Goal: Check status: Check status

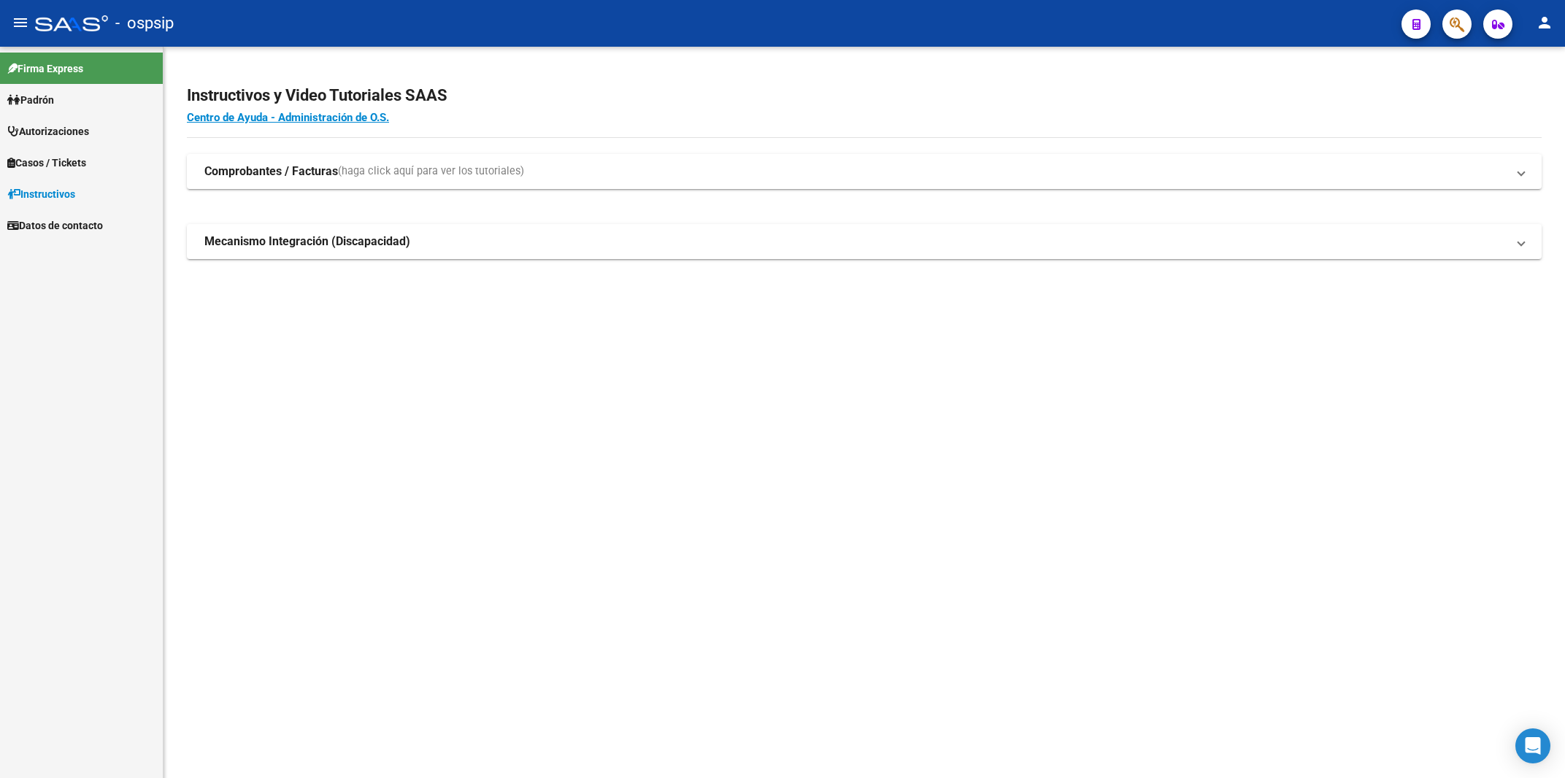
click at [69, 134] on span "Autorizaciones" at bounding box center [48, 131] width 82 height 16
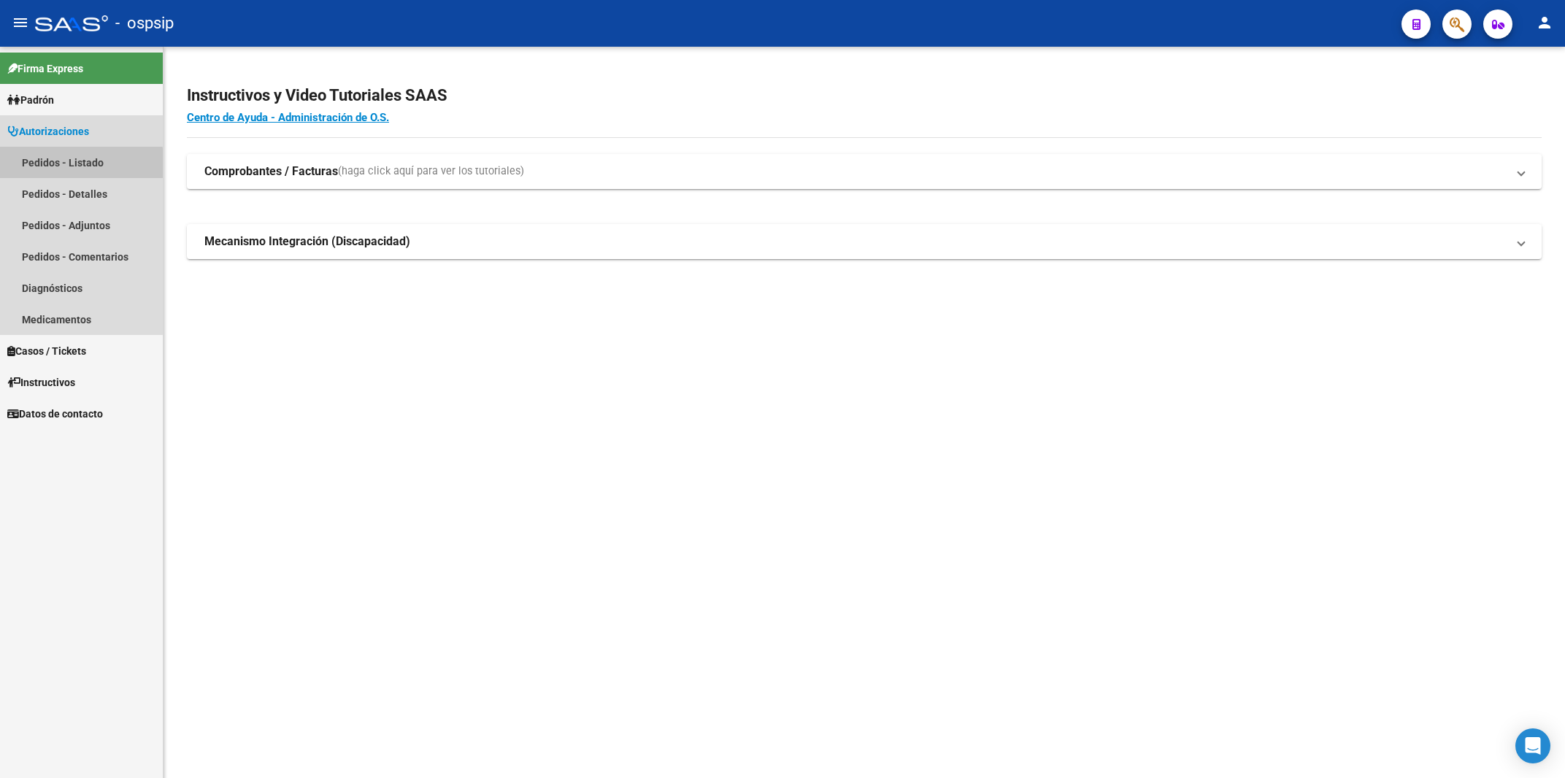
click at [64, 165] on link "Pedidos - Listado" at bounding box center [81, 162] width 163 height 31
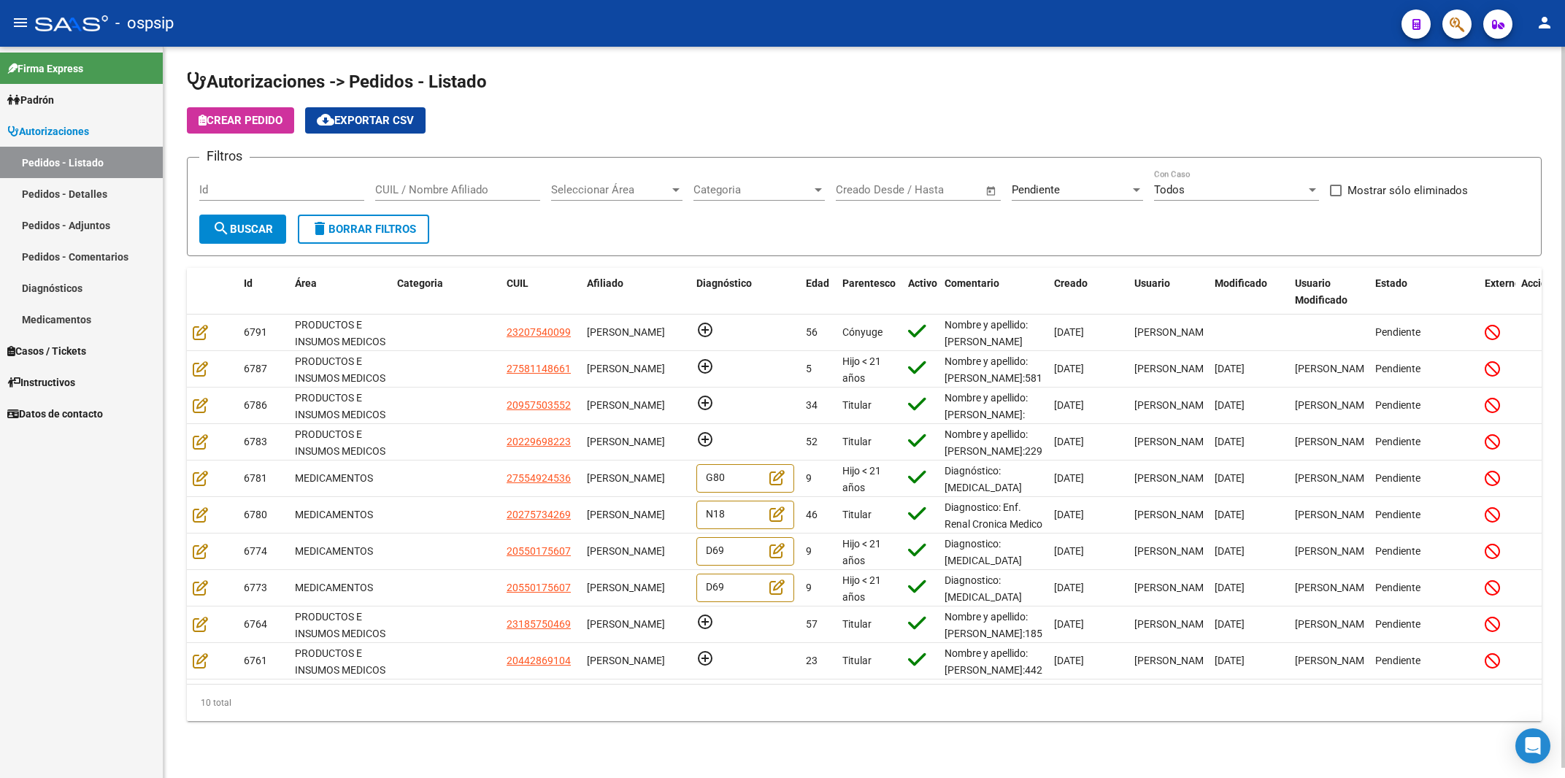
click at [249, 179] on div "Id" at bounding box center [281, 184] width 165 height 31
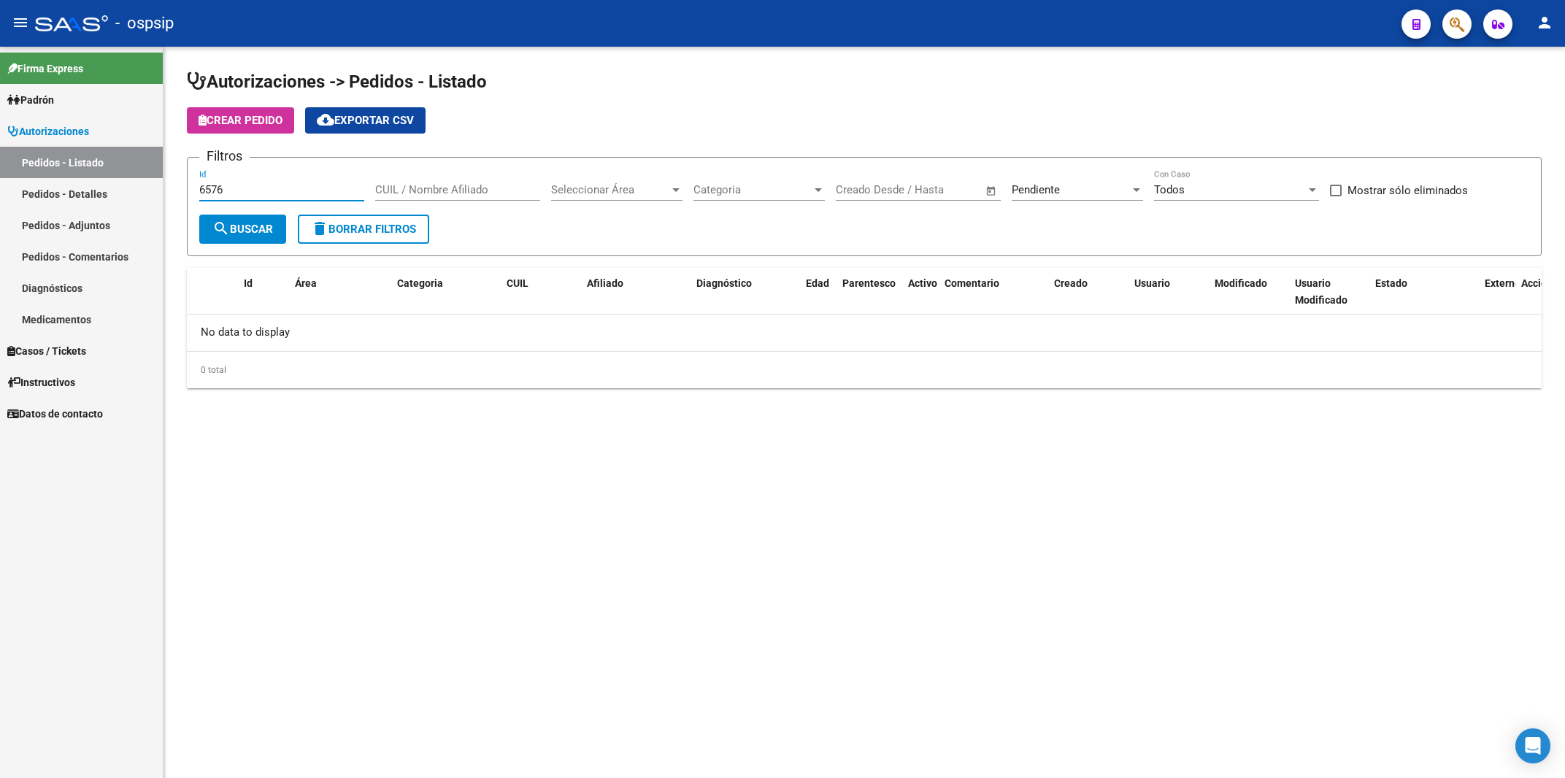
type input "6576"
click at [1065, 187] on div "Pendiente" at bounding box center [1071, 189] width 118 height 13
click at [1042, 116] on span "Todos" at bounding box center [1097, 124] width 170 height 33
click at [250, 225] on span "search Buscar" at bounding box center [242, 229] width 61 height 13
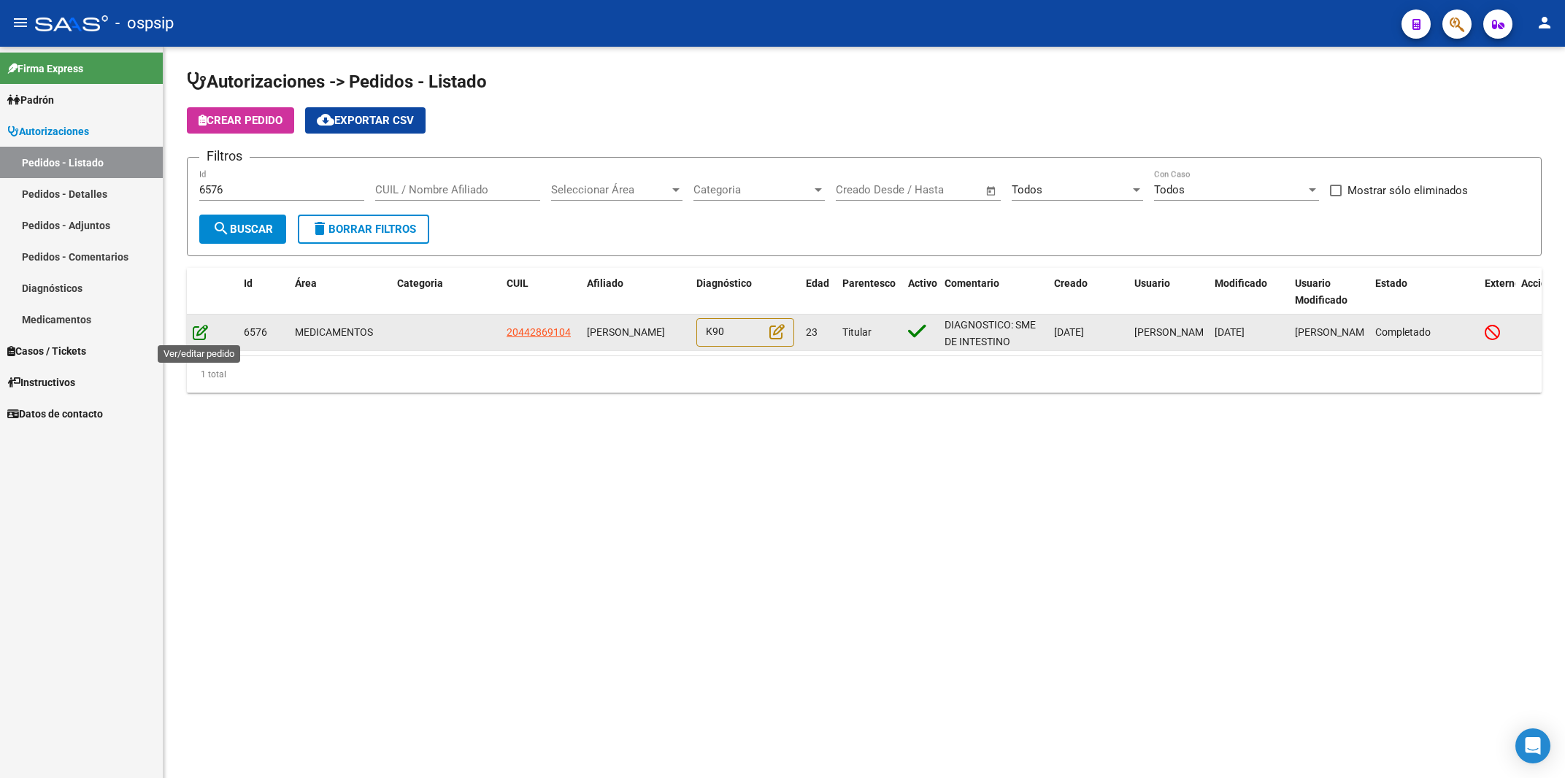
click at [207, 337] on icon at bounding box center [200, 332] width 15 height 16
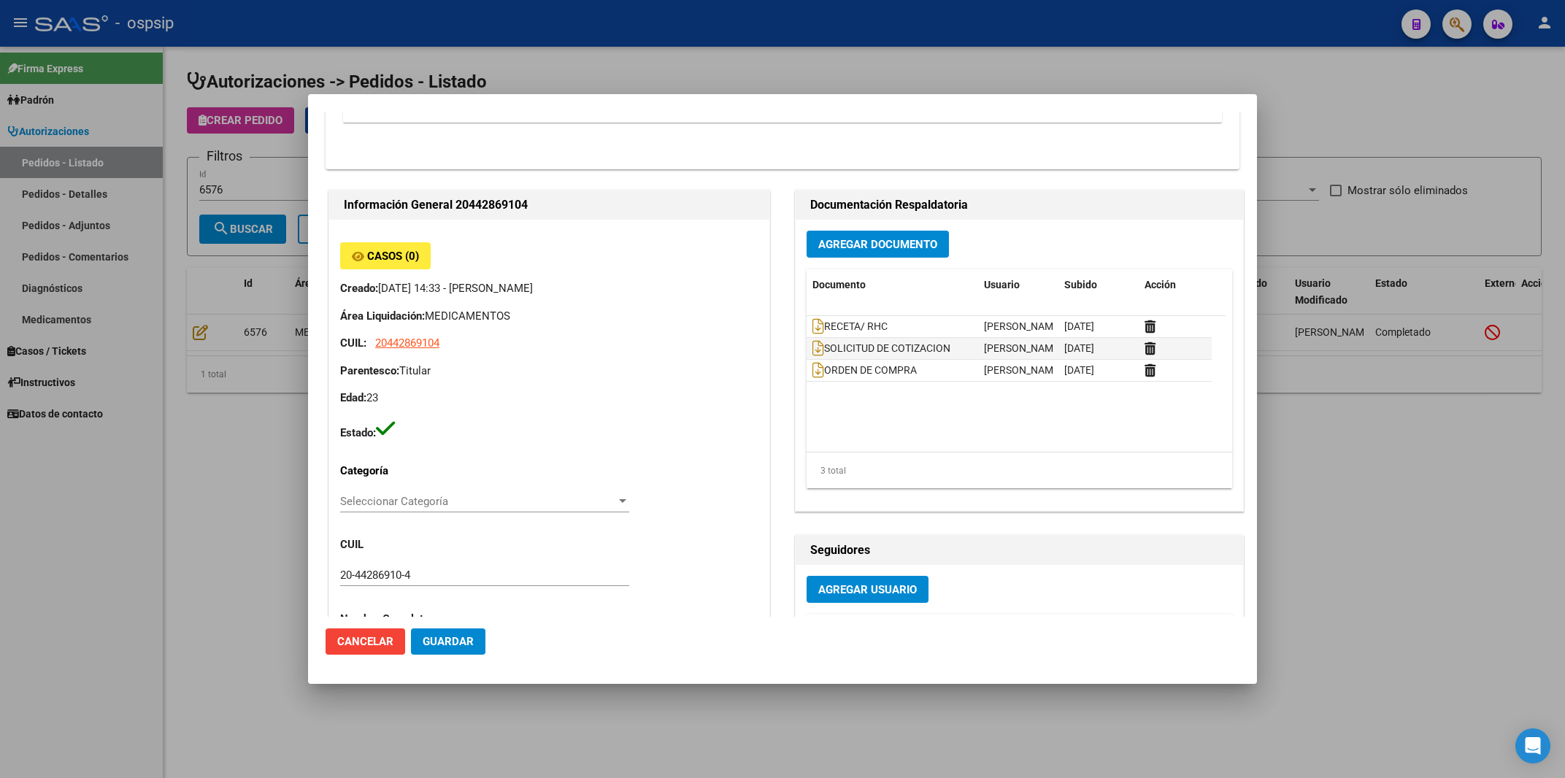
scroll to position [547, 0]
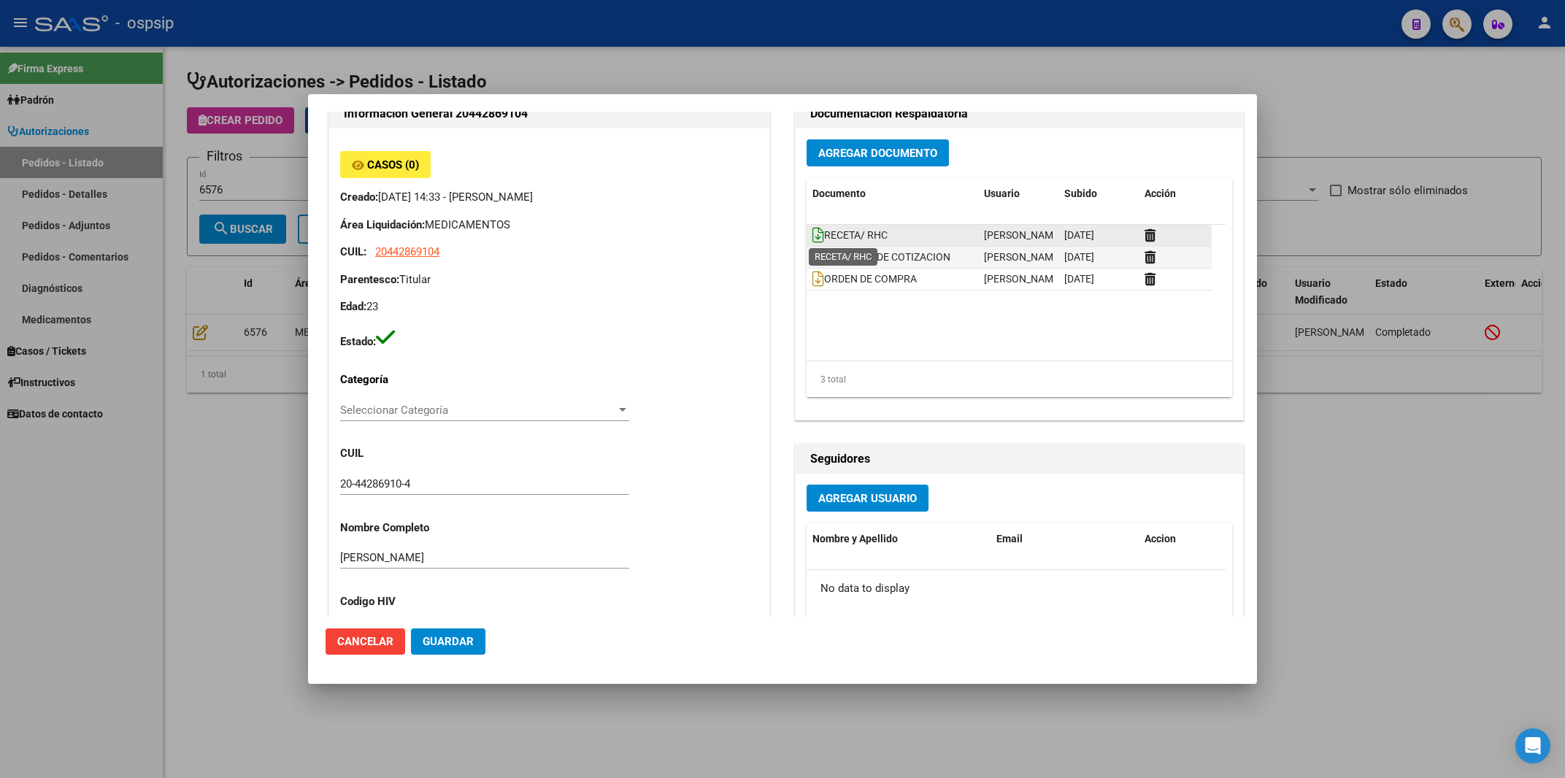
click at [812, 231] on icon at bounding box center [818, 235] width 12 height 16
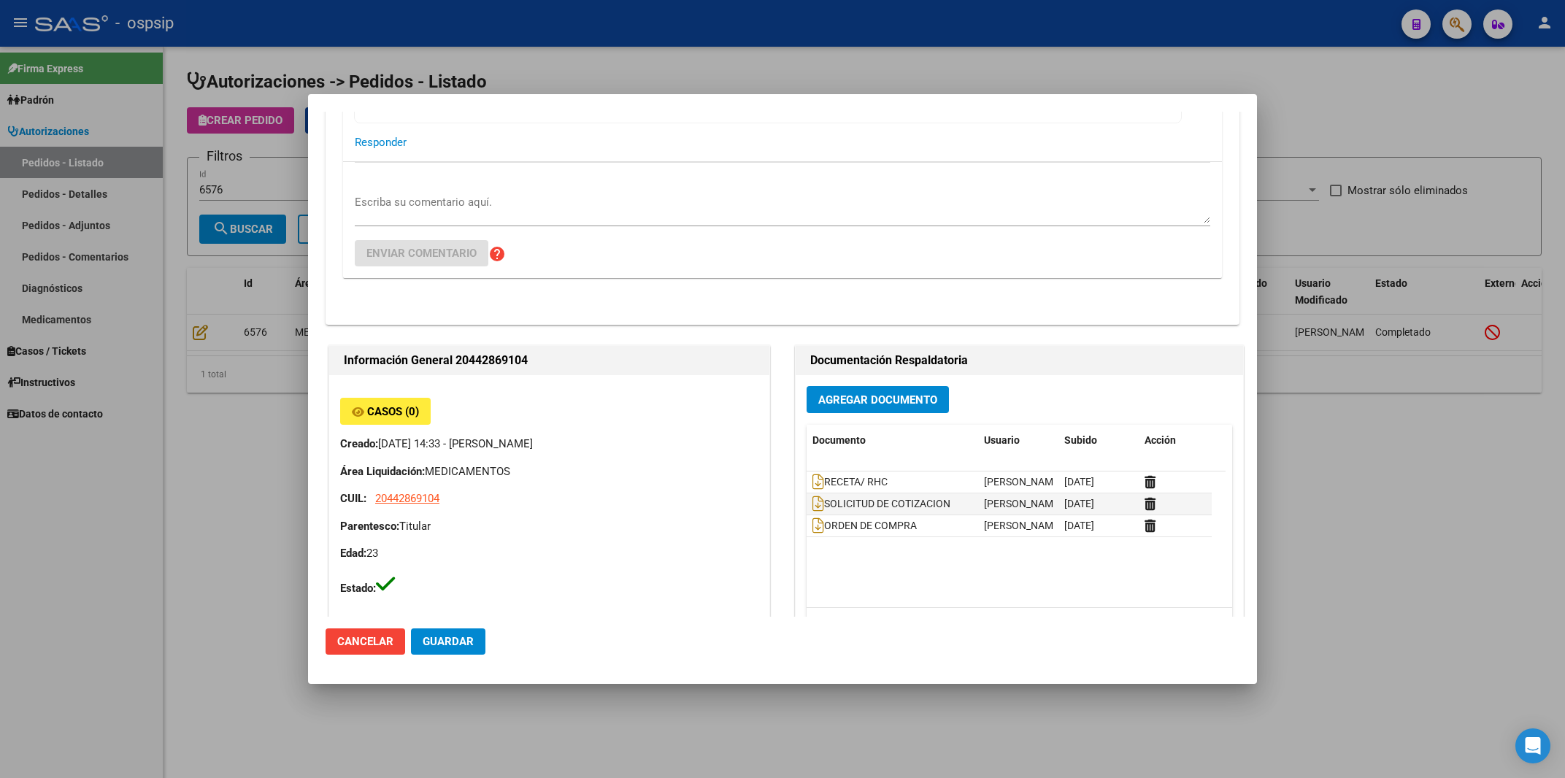
scroll to position [66, 0]
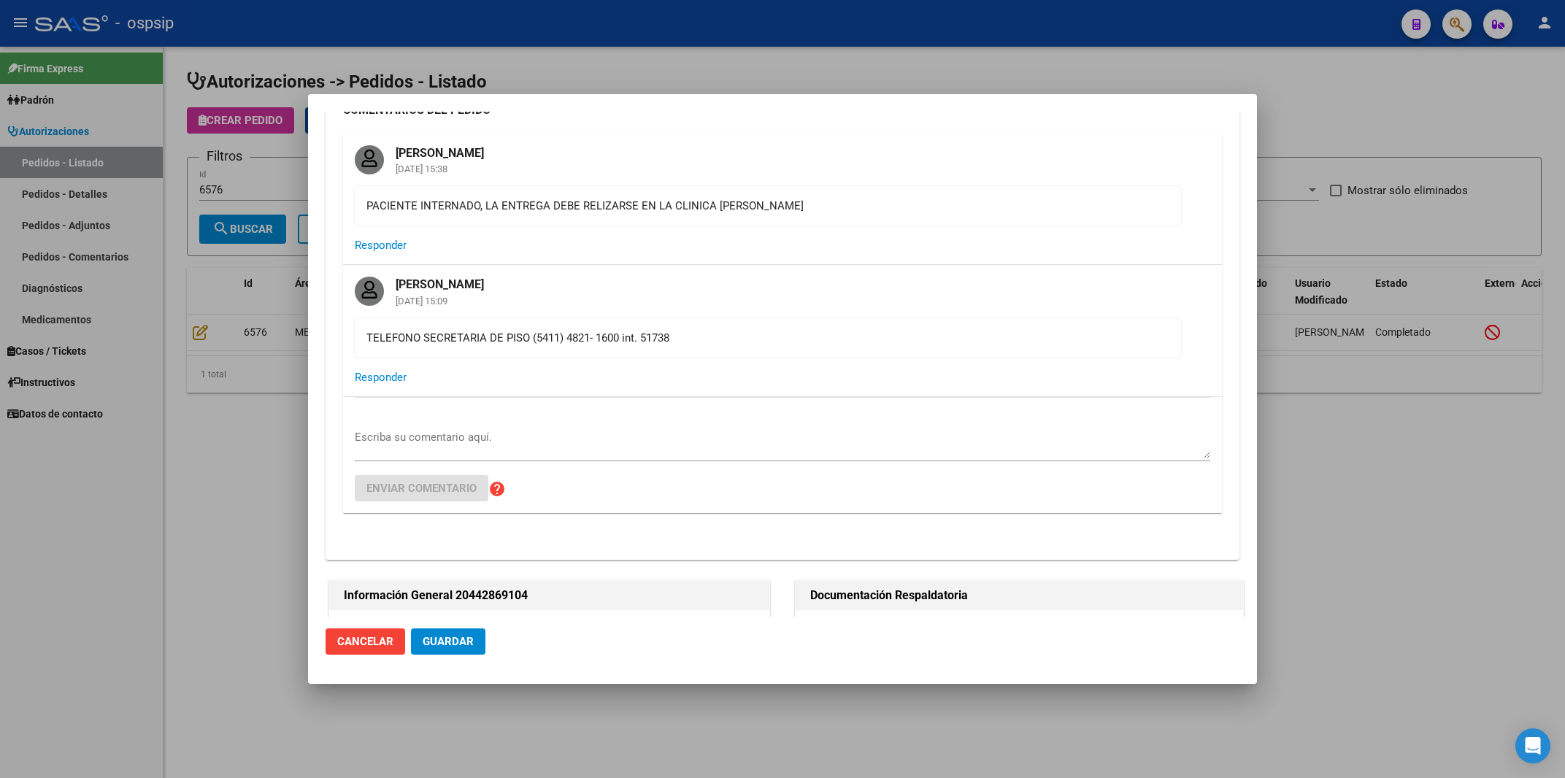
click at [735, 53] on div at bounding box center [782, 389] width 1565 height 778
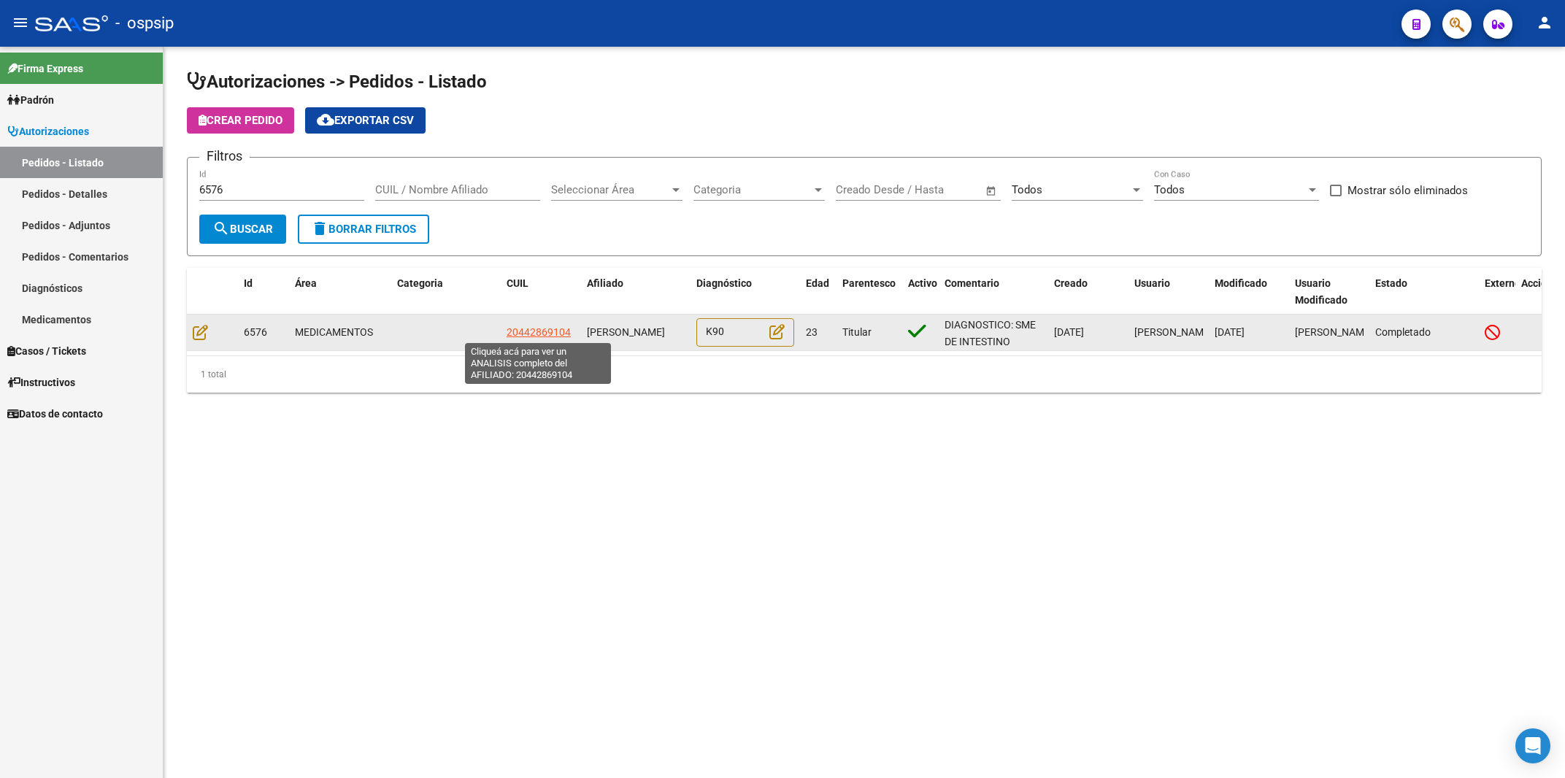
click at [527, 326] on span "20442869104" at bounding box center [539, 332] width 64 height 12
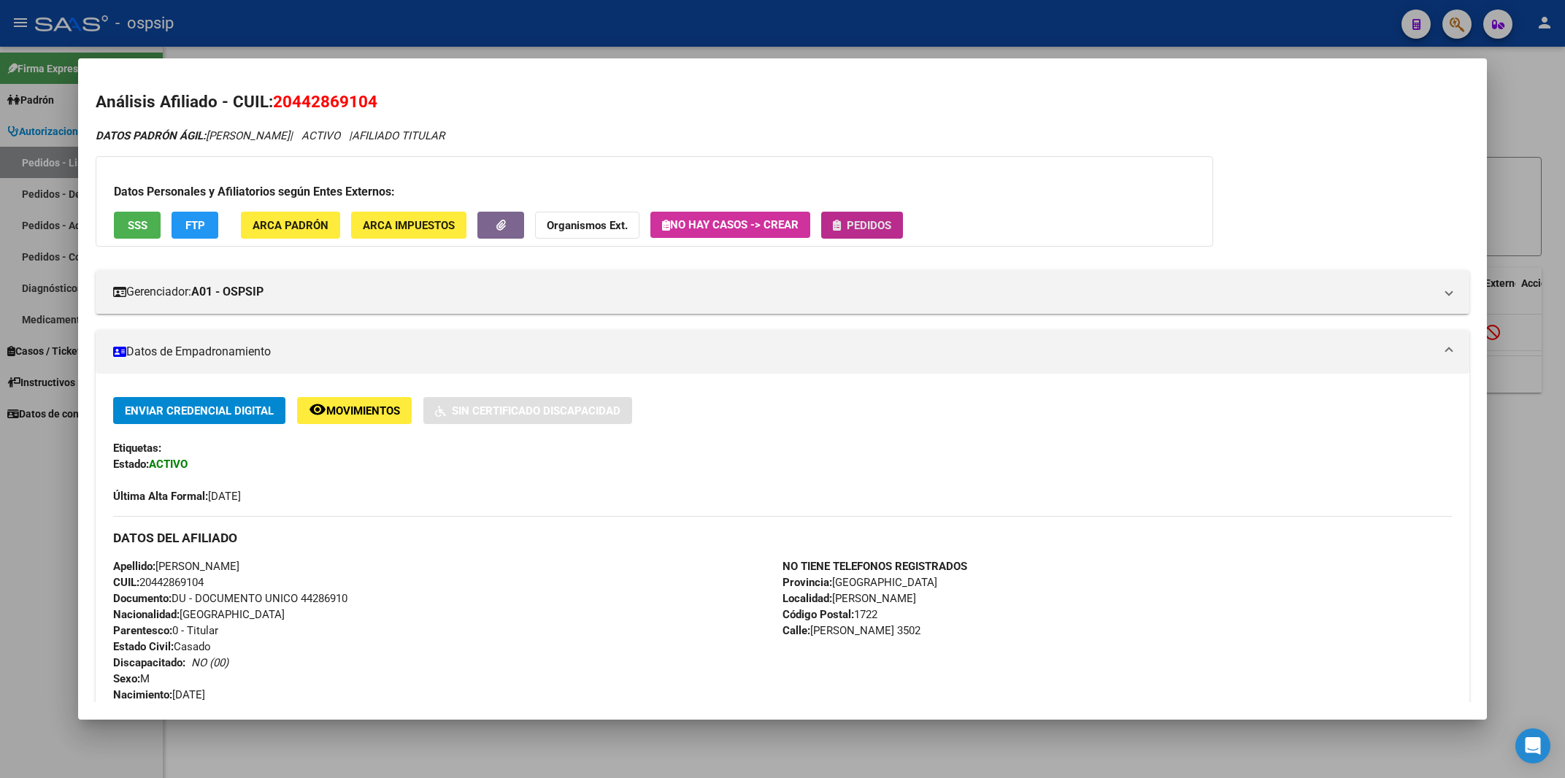
click at [887, 223] on span "Pedidos" at bounding box center [869, 225] width 45 height 13
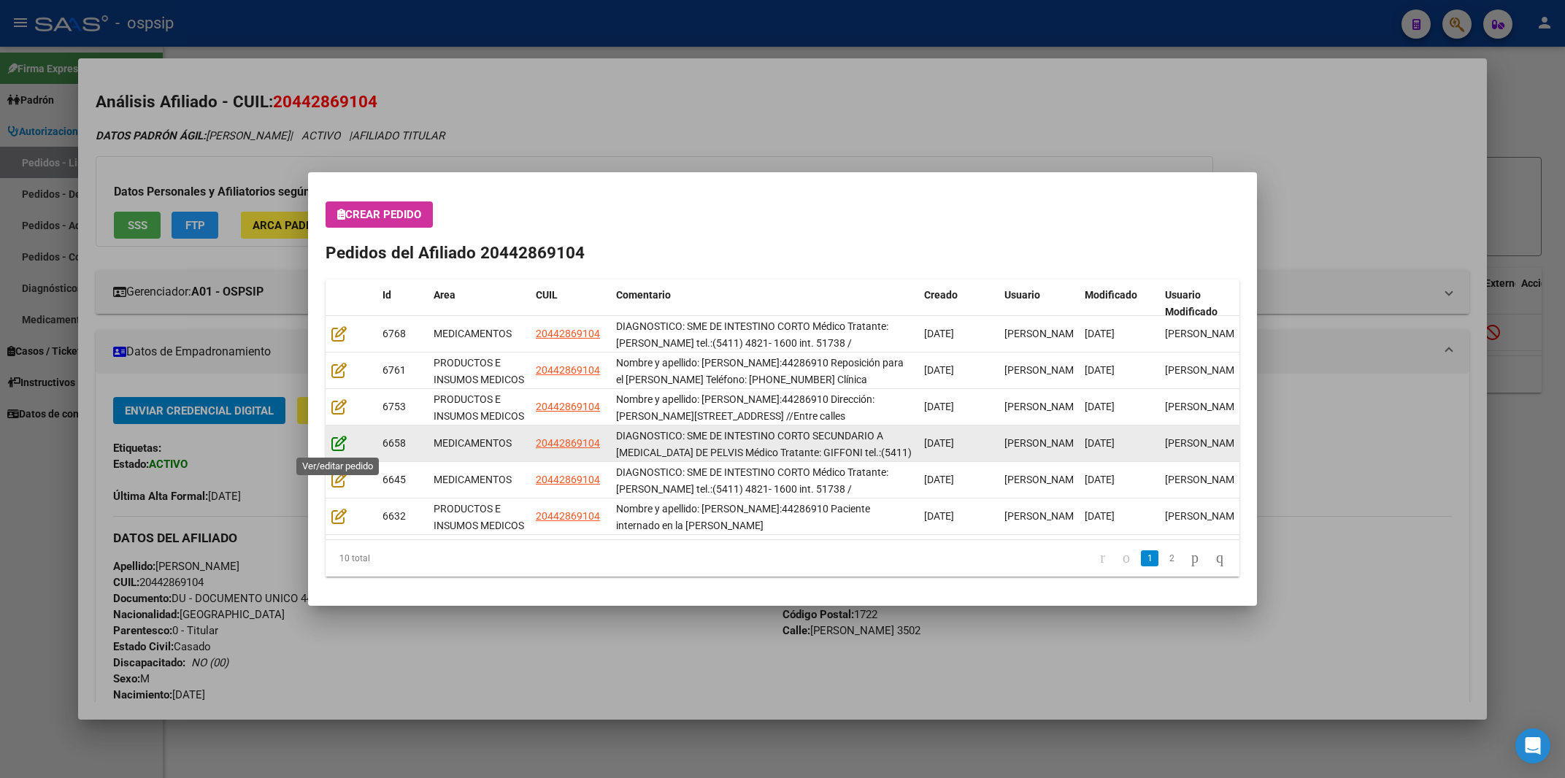
click at [338, 439] on icon at bounding box center [338, 443] width 15 height 16
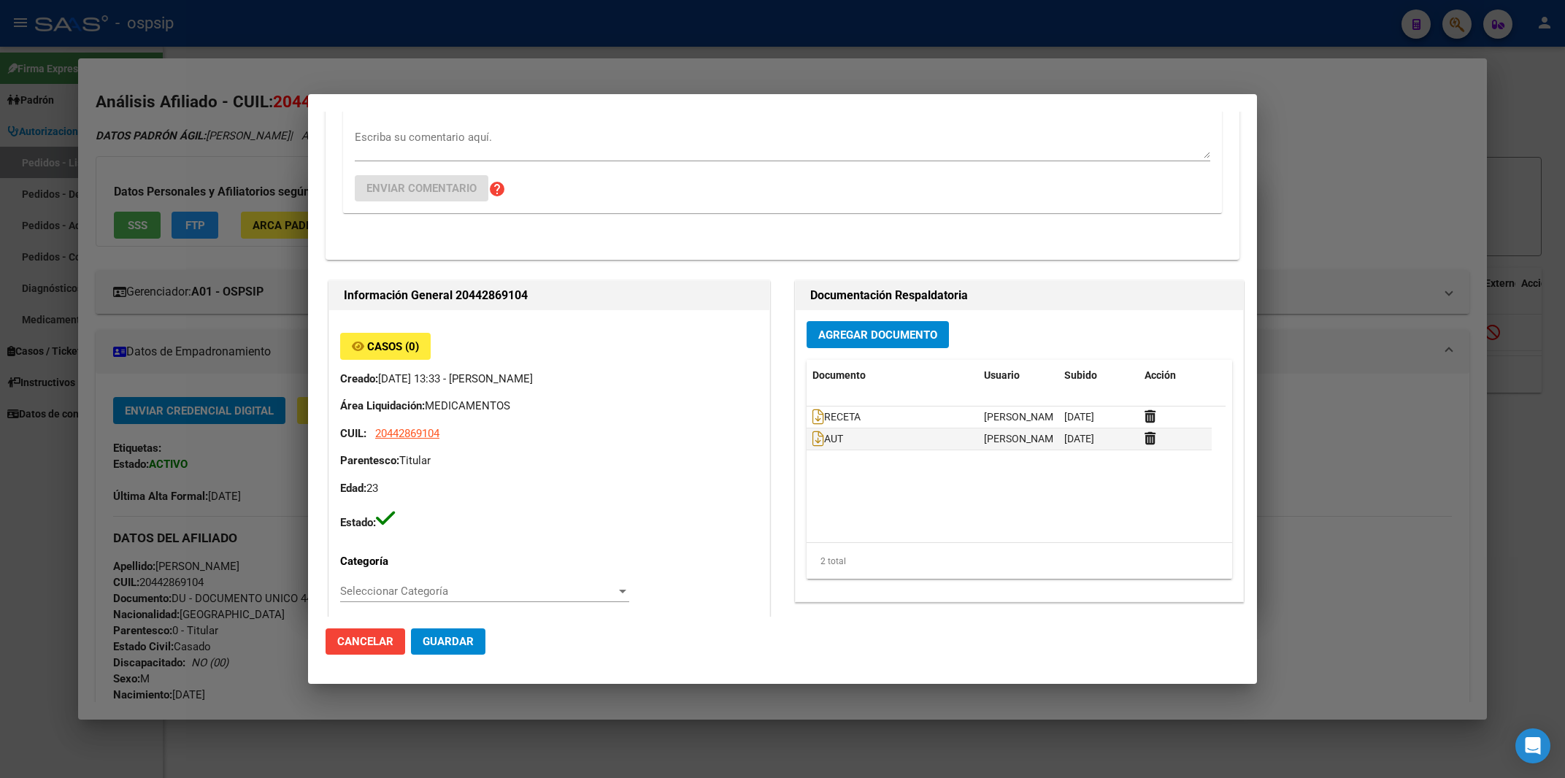
scroll to position [312, 0]
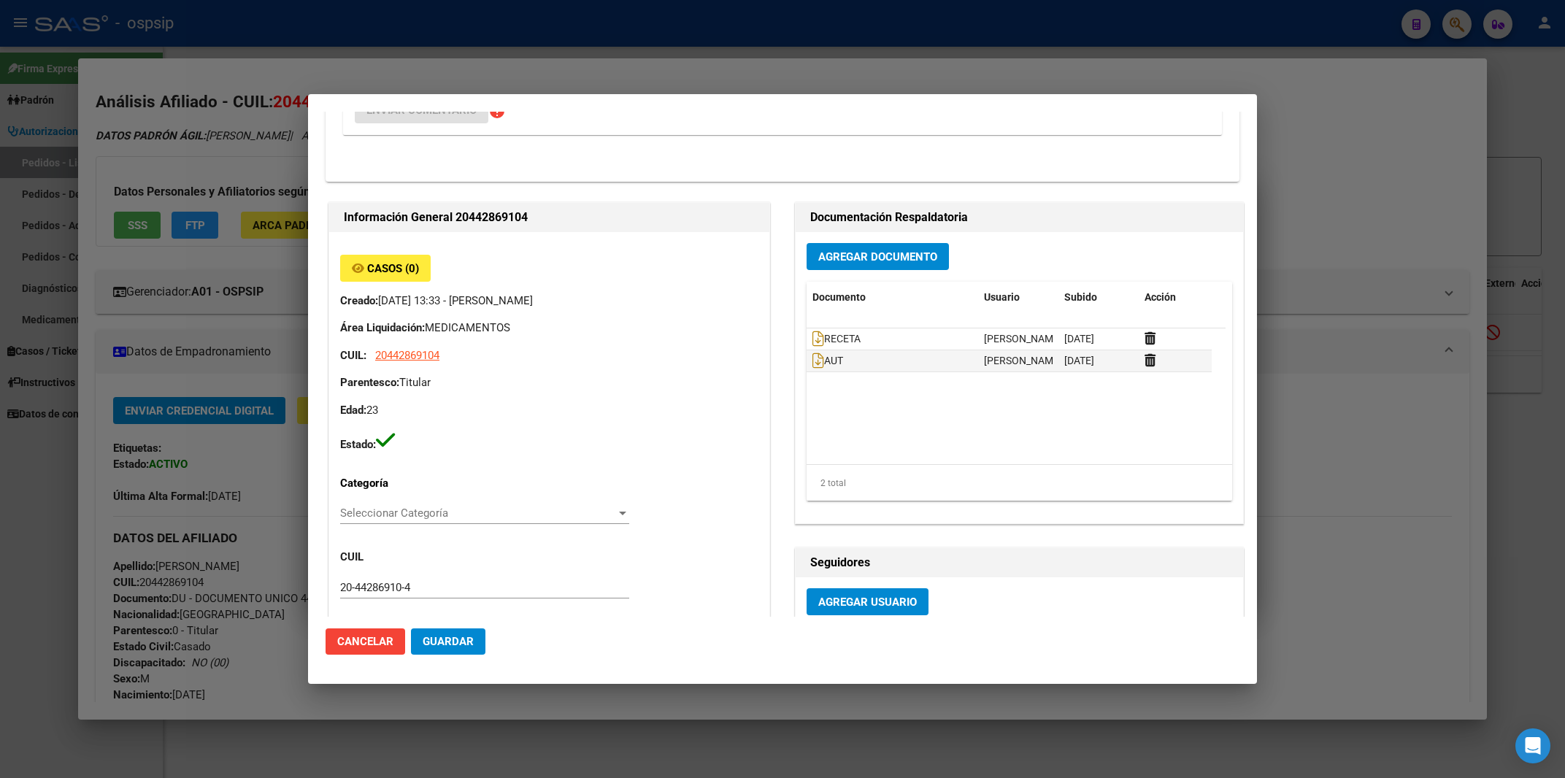
click at [1358, 116] on div at bounding box center [782, 389] width 1565 height 778
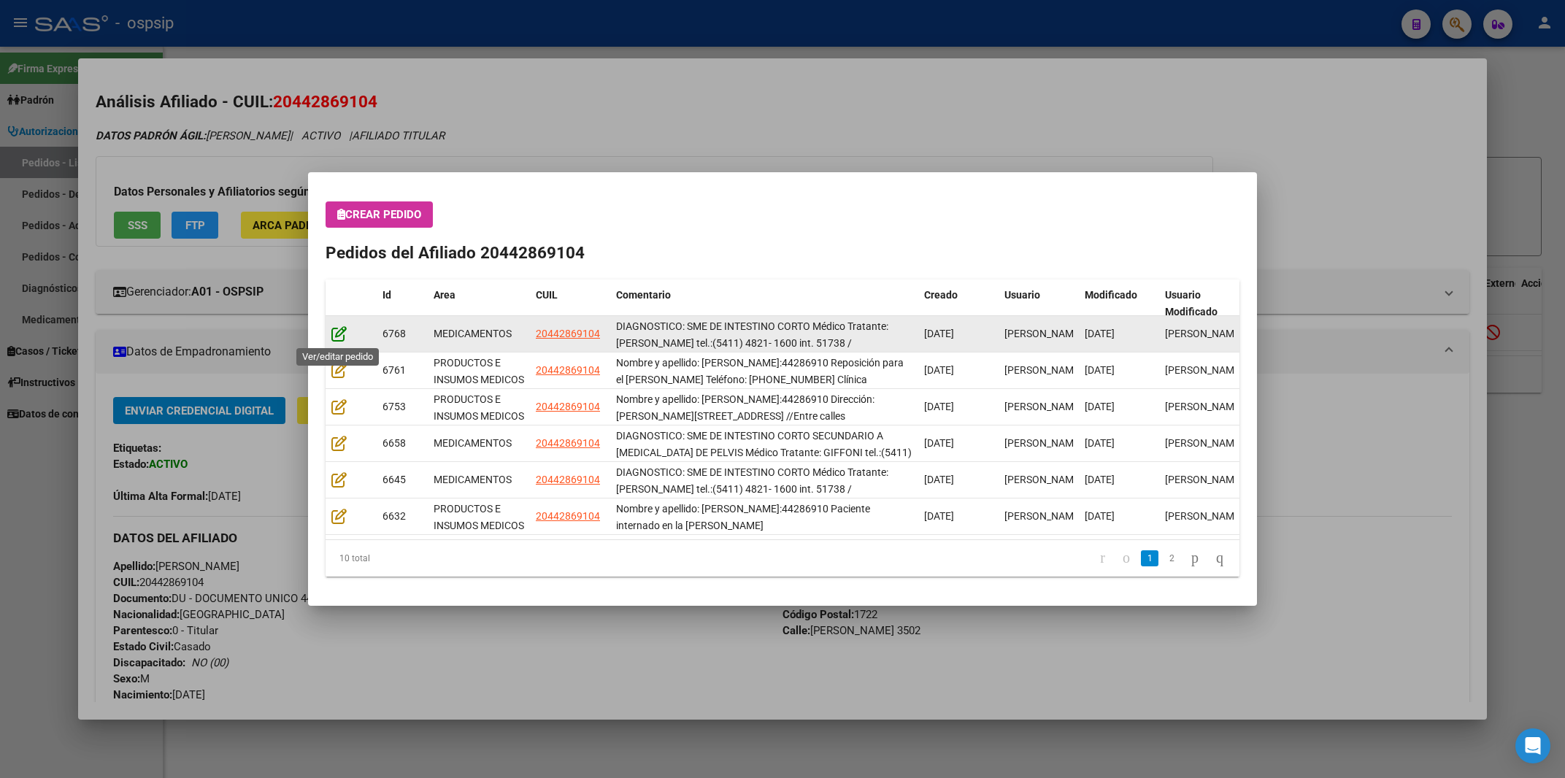
click at [331, 331] on icon at bounding box center [338, 334] width 15 height 16
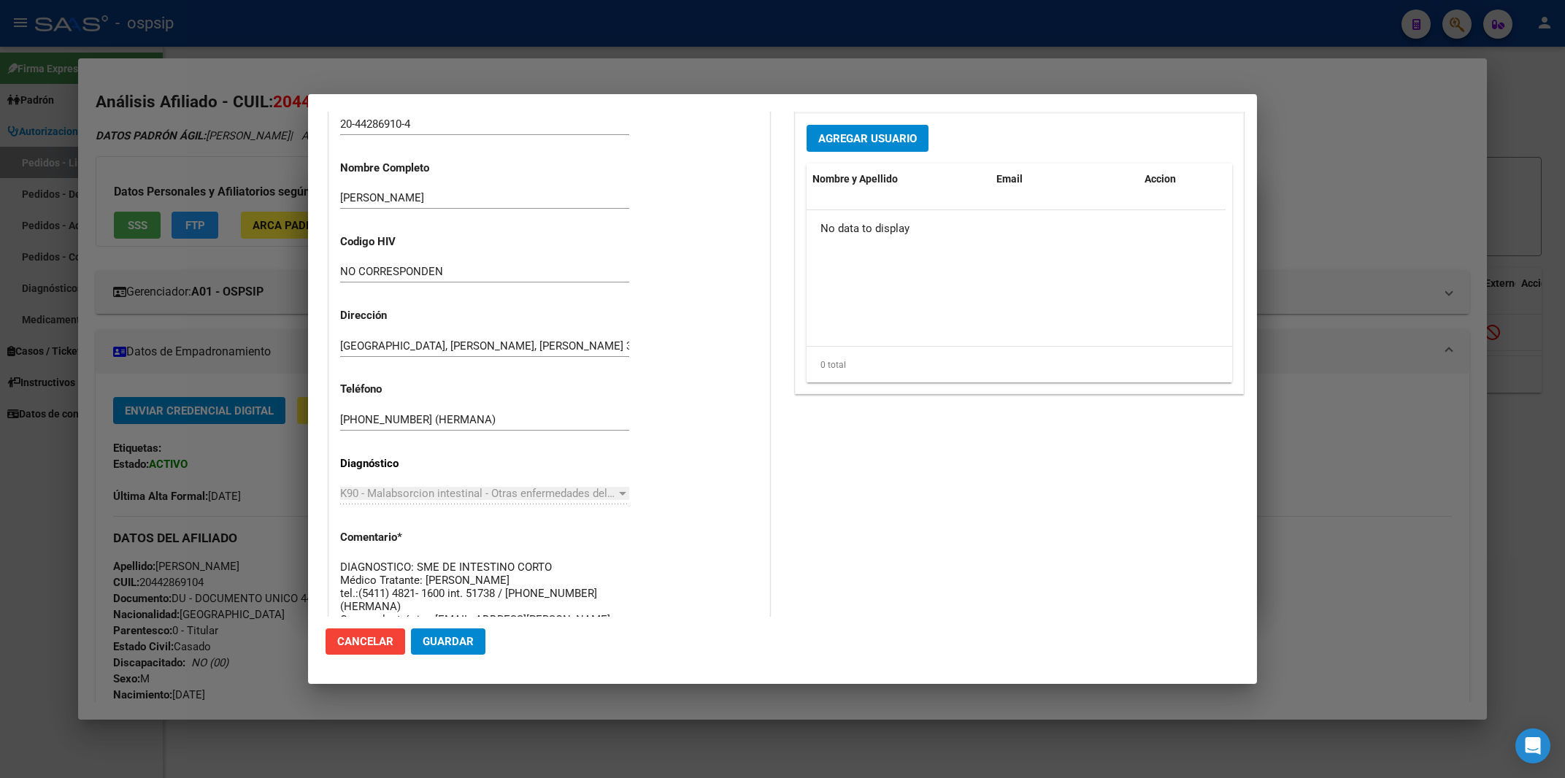
scroll to position [782, 0]
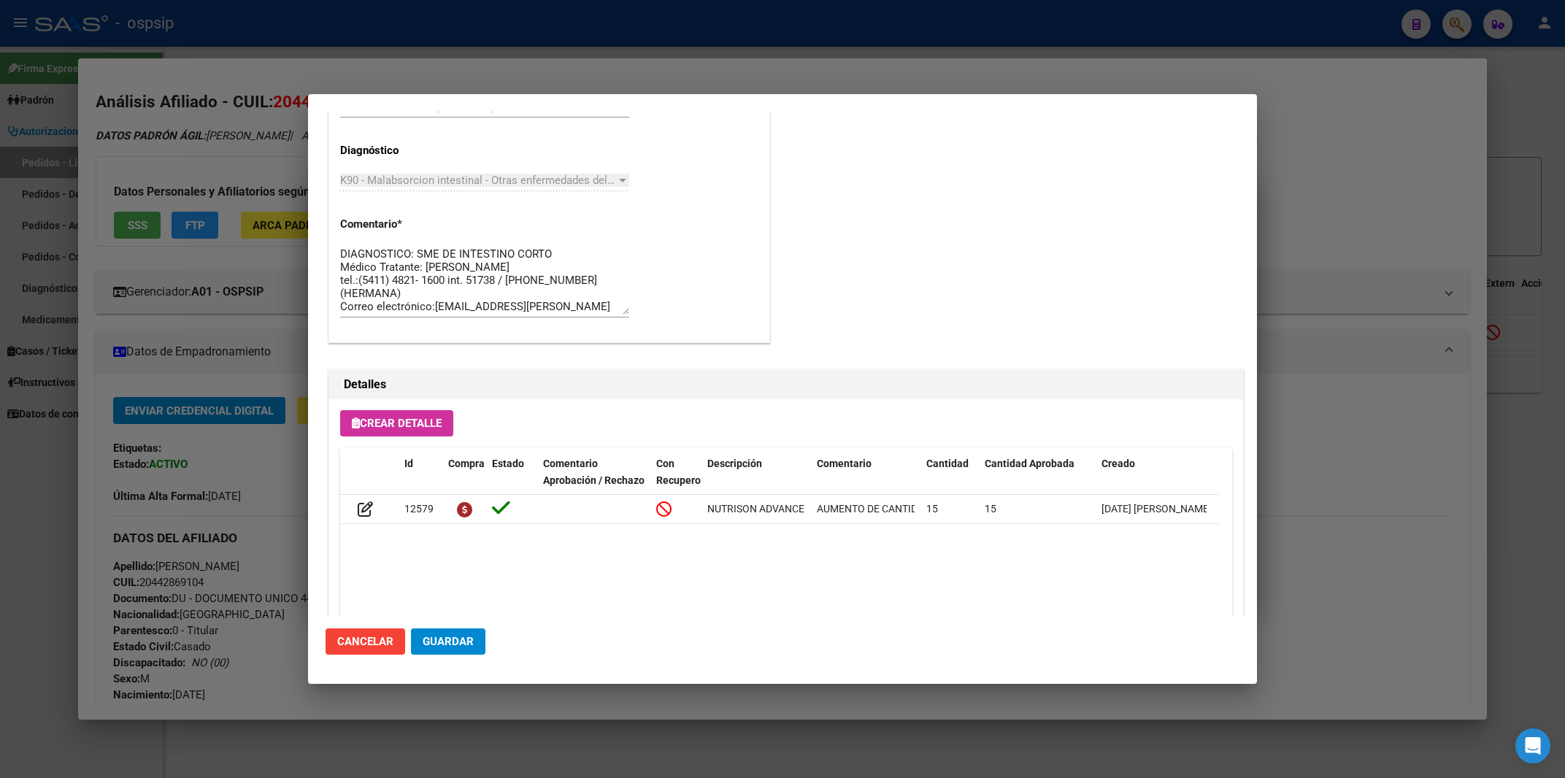
click at [1383, 196] on div at bounding box center [782, 389] width 1565 height 778
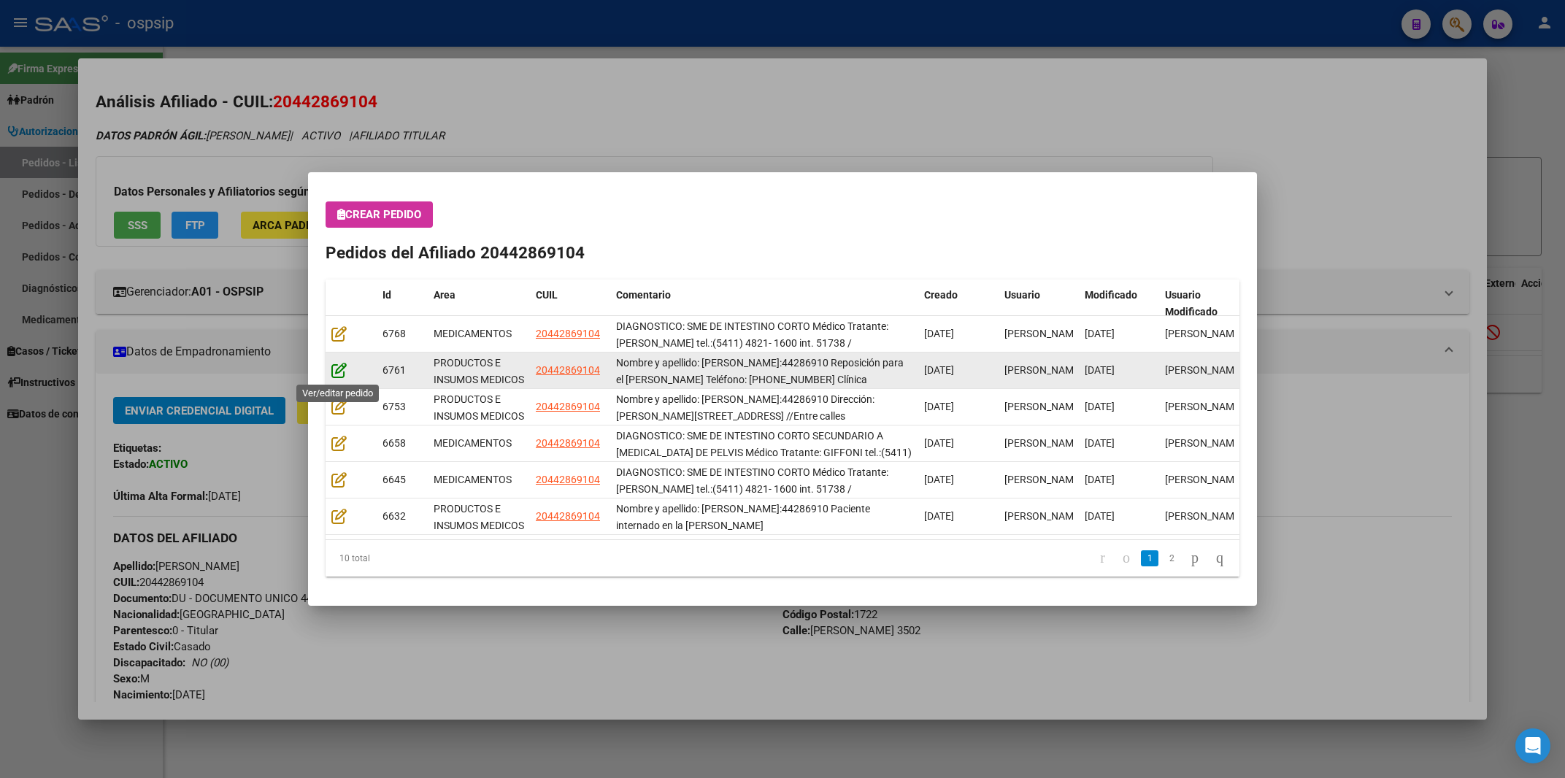
click at [337, 375] on icon at bounding box center [338, 370] width 15 height 16
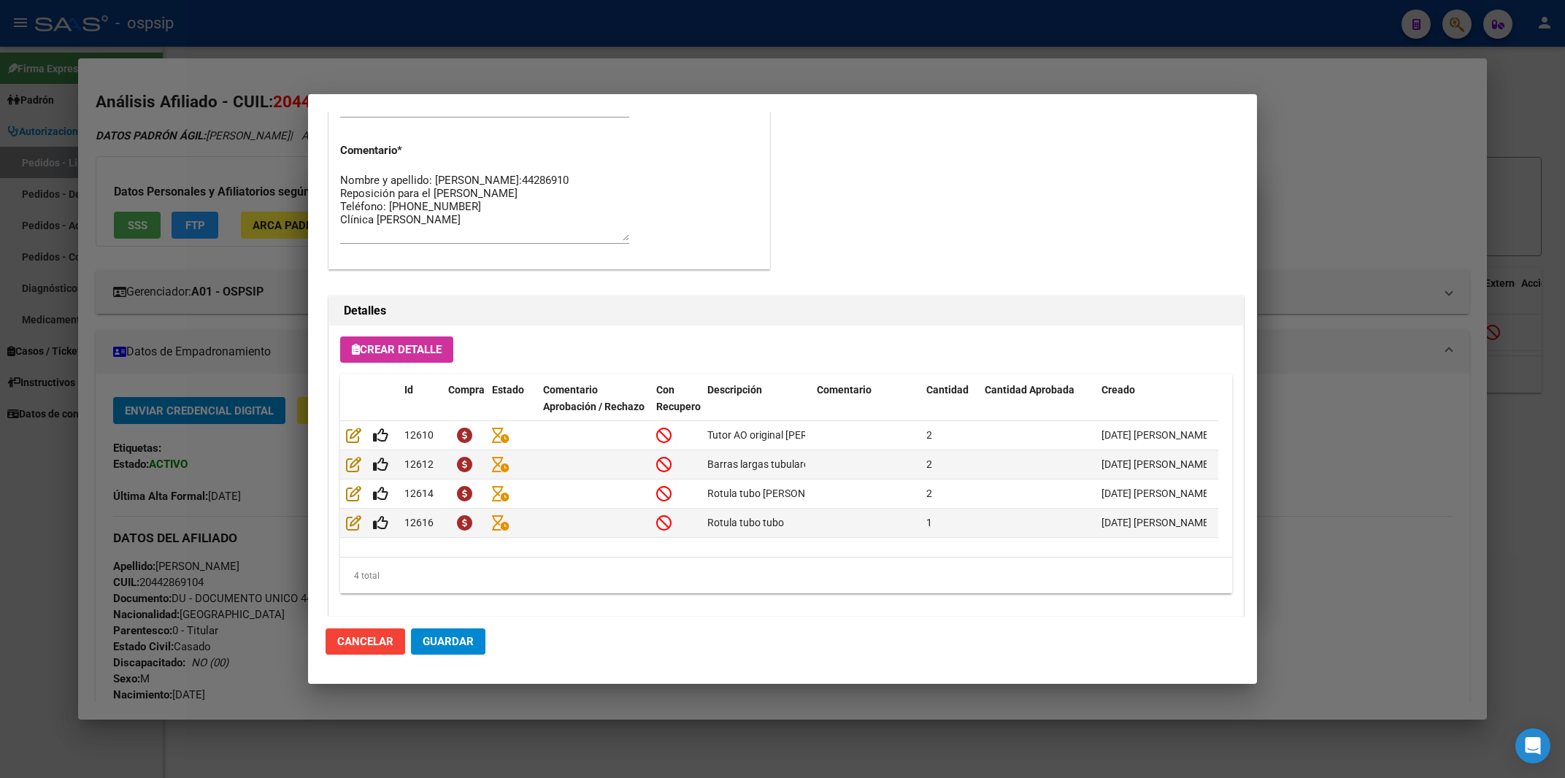
click at [1383, 197] on div at bounding box center [782, 389] width 1565 height 778
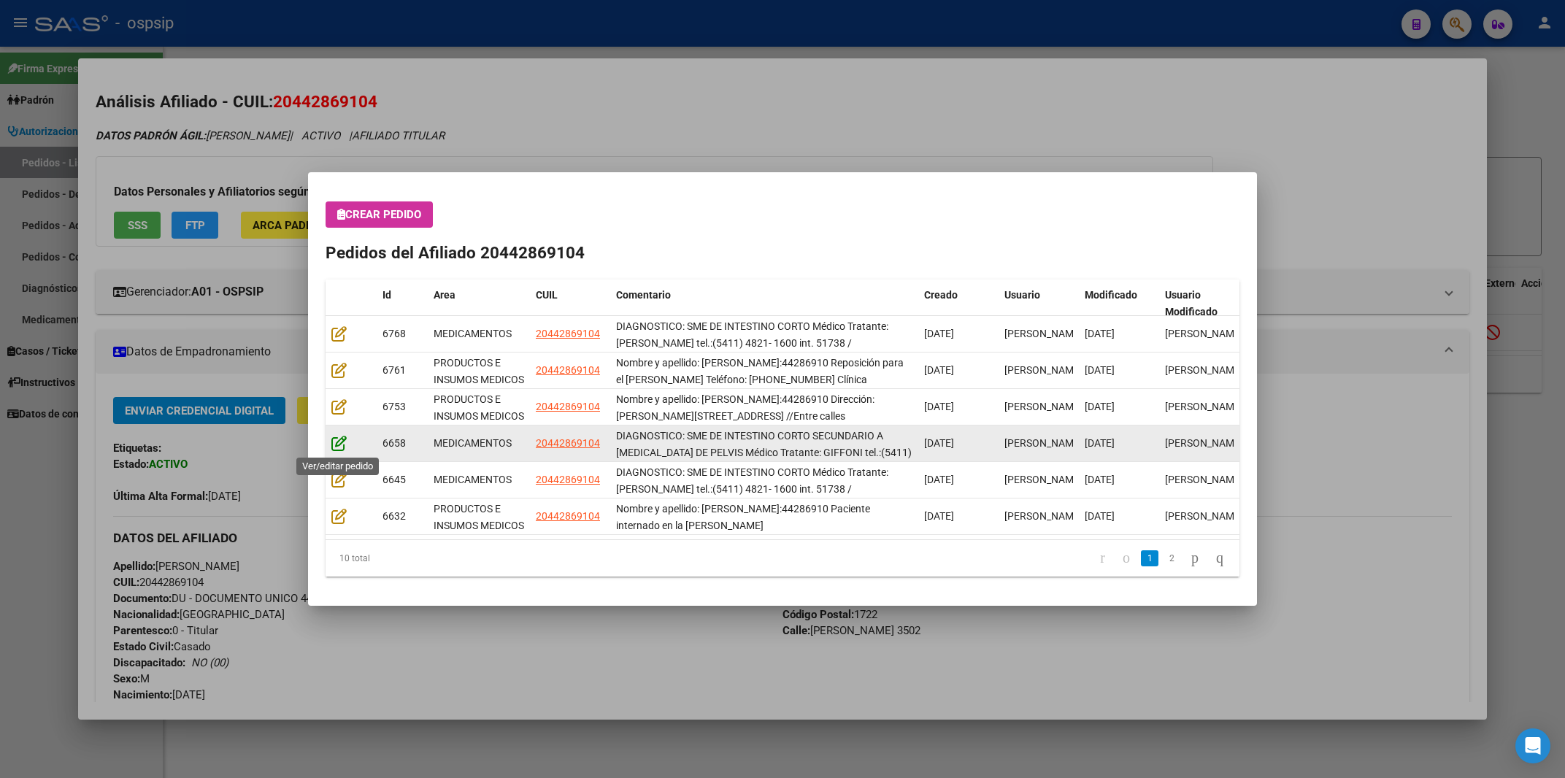
click at [336, 440] on icon at bounding box center [338, 443] width 15 height 16
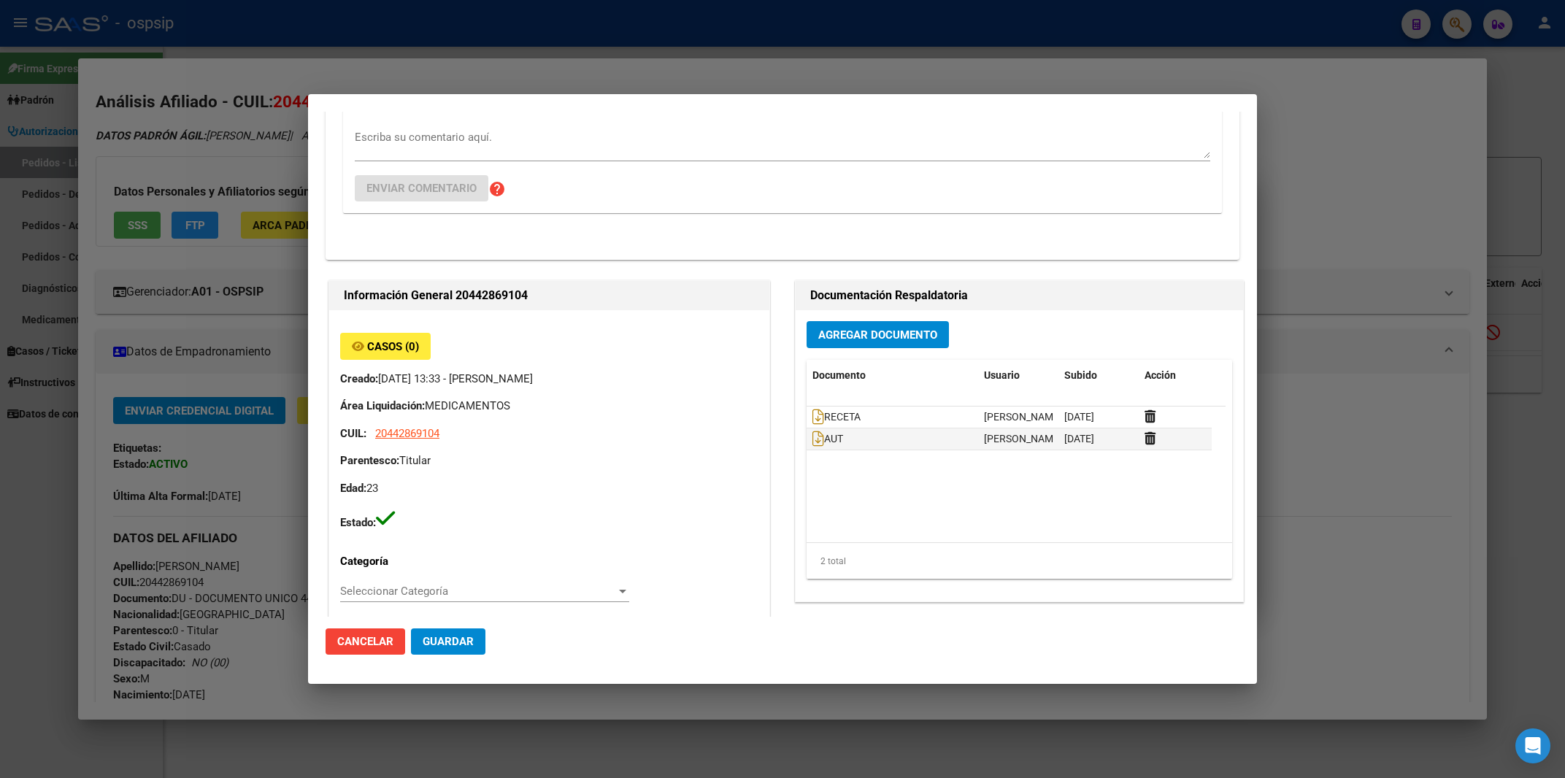
scroll to position [469, 0]
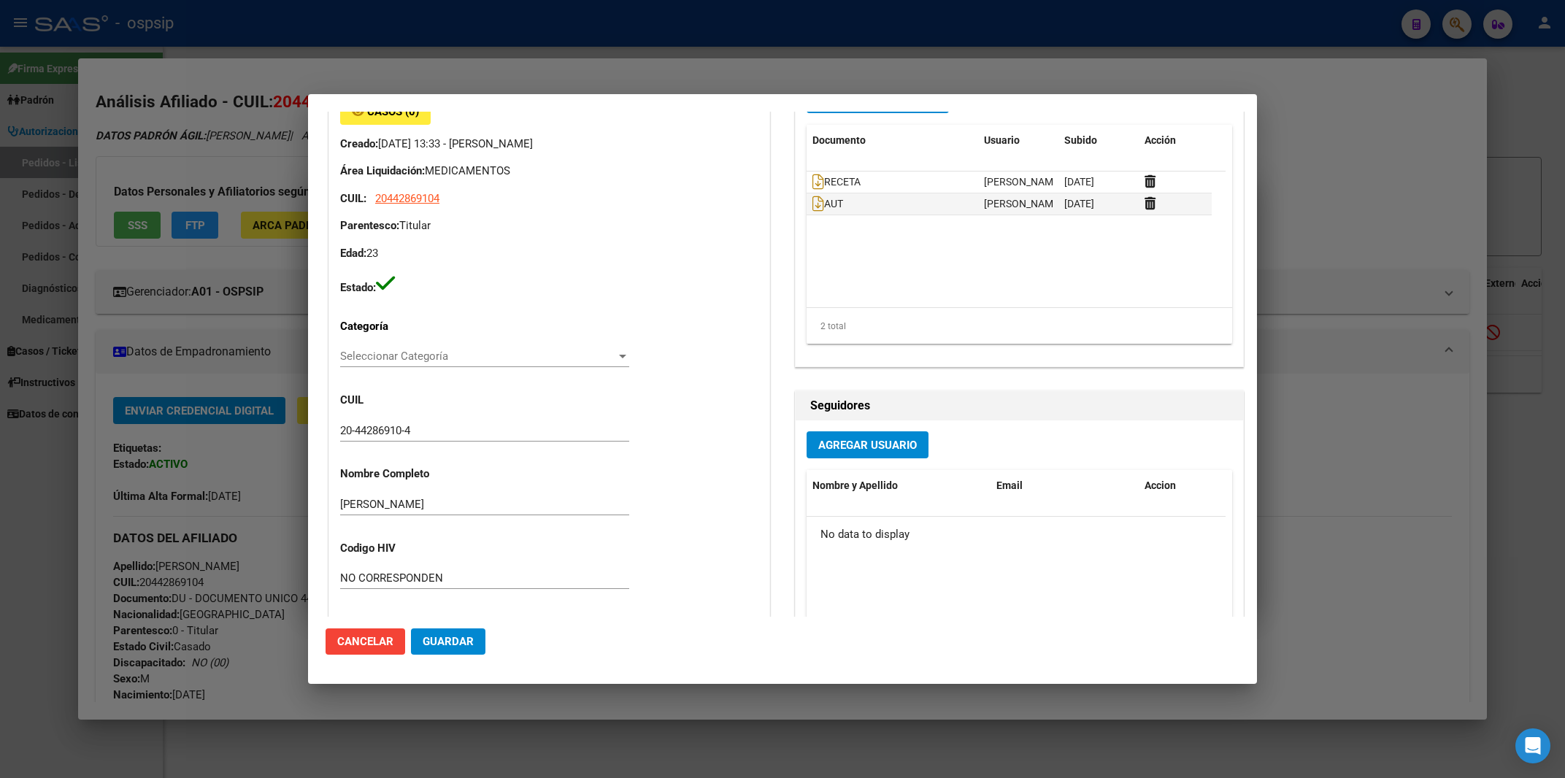
click at [1343, 189] on div at bounding box center [782, 389] width 1565 height 778
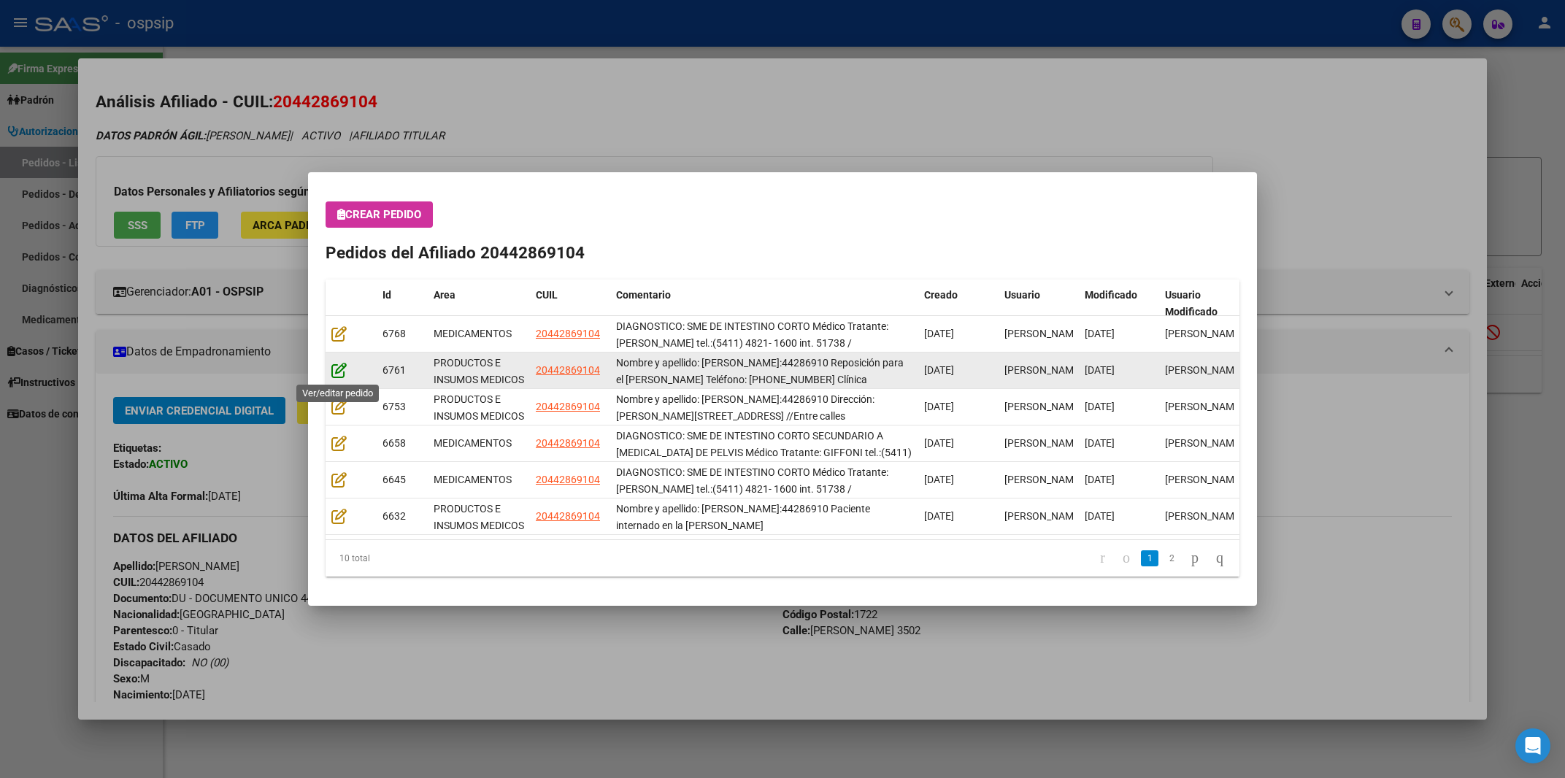
click at [345, 372] on icon at bounding box center [338, 370] width 15 height 16
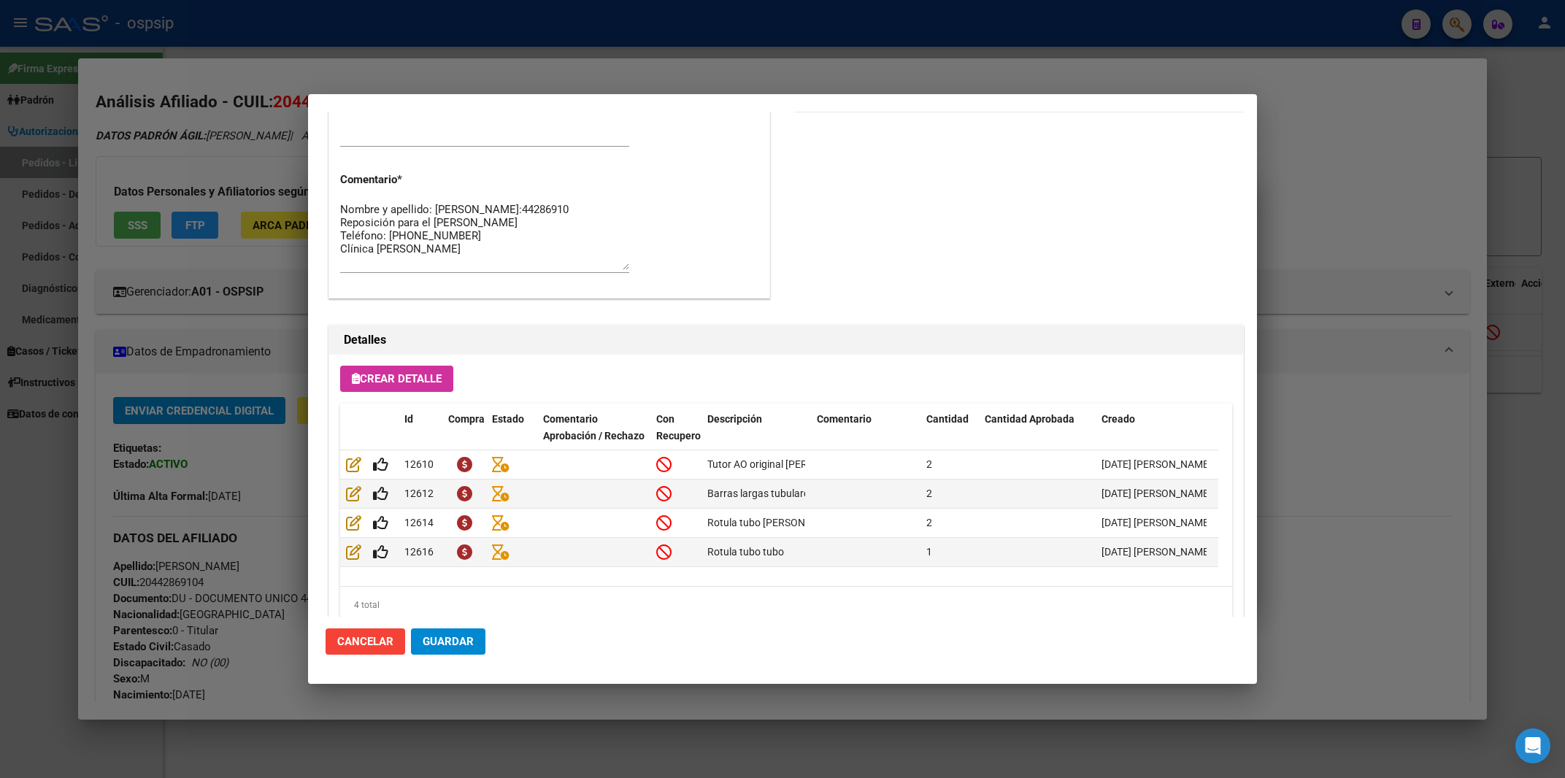
scroll to position [806, 0]
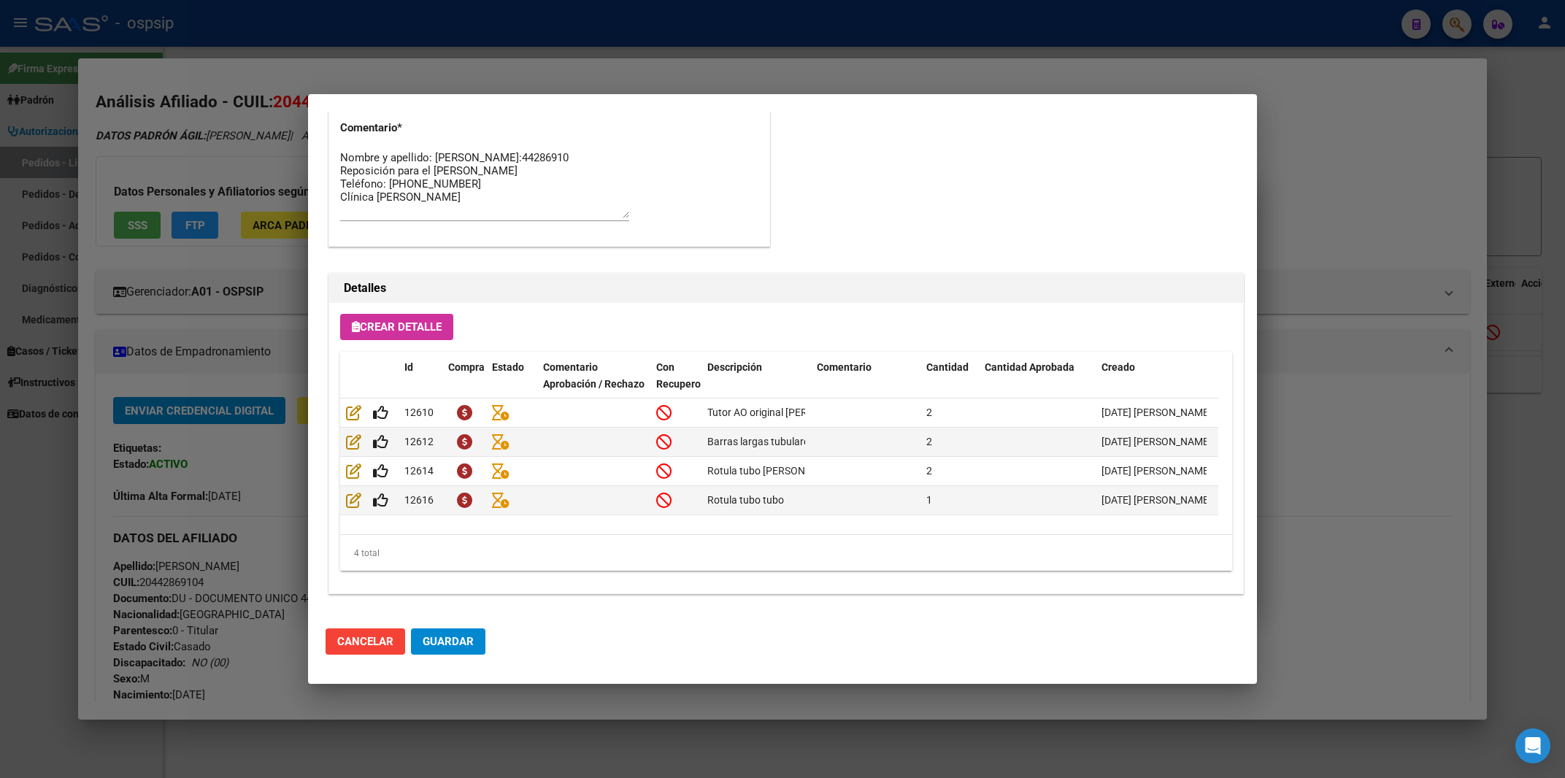
click at [1381, 184] on div at bounding box center [782, 389] width 1565 height 778
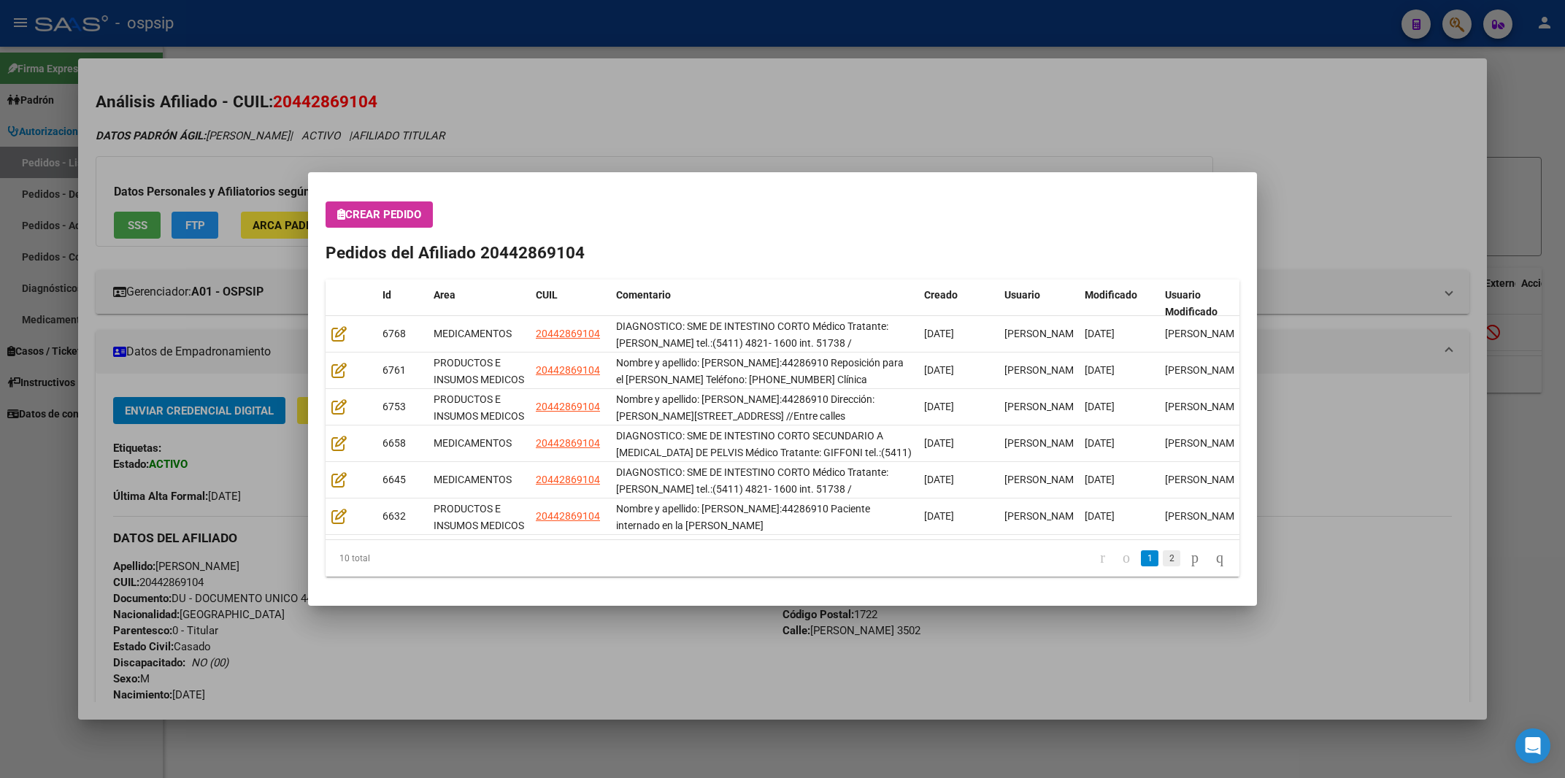
click at [1163, 557] on link "2" at bounding box center [1172, 558] width 18 height 16
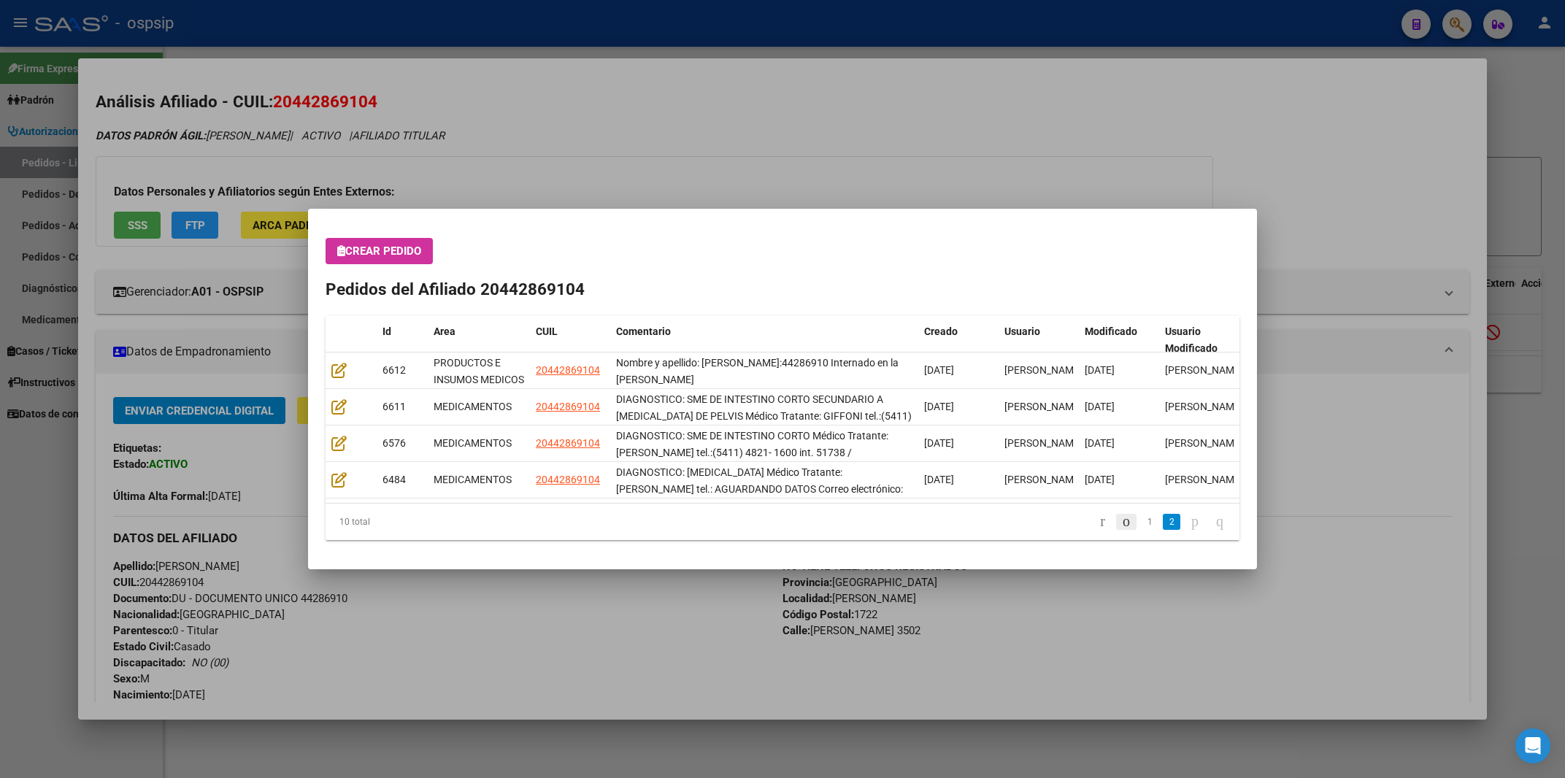
click at [1120, 518] on icon "go to previous page" at bounding box center [1126, 521] width 12 height 18
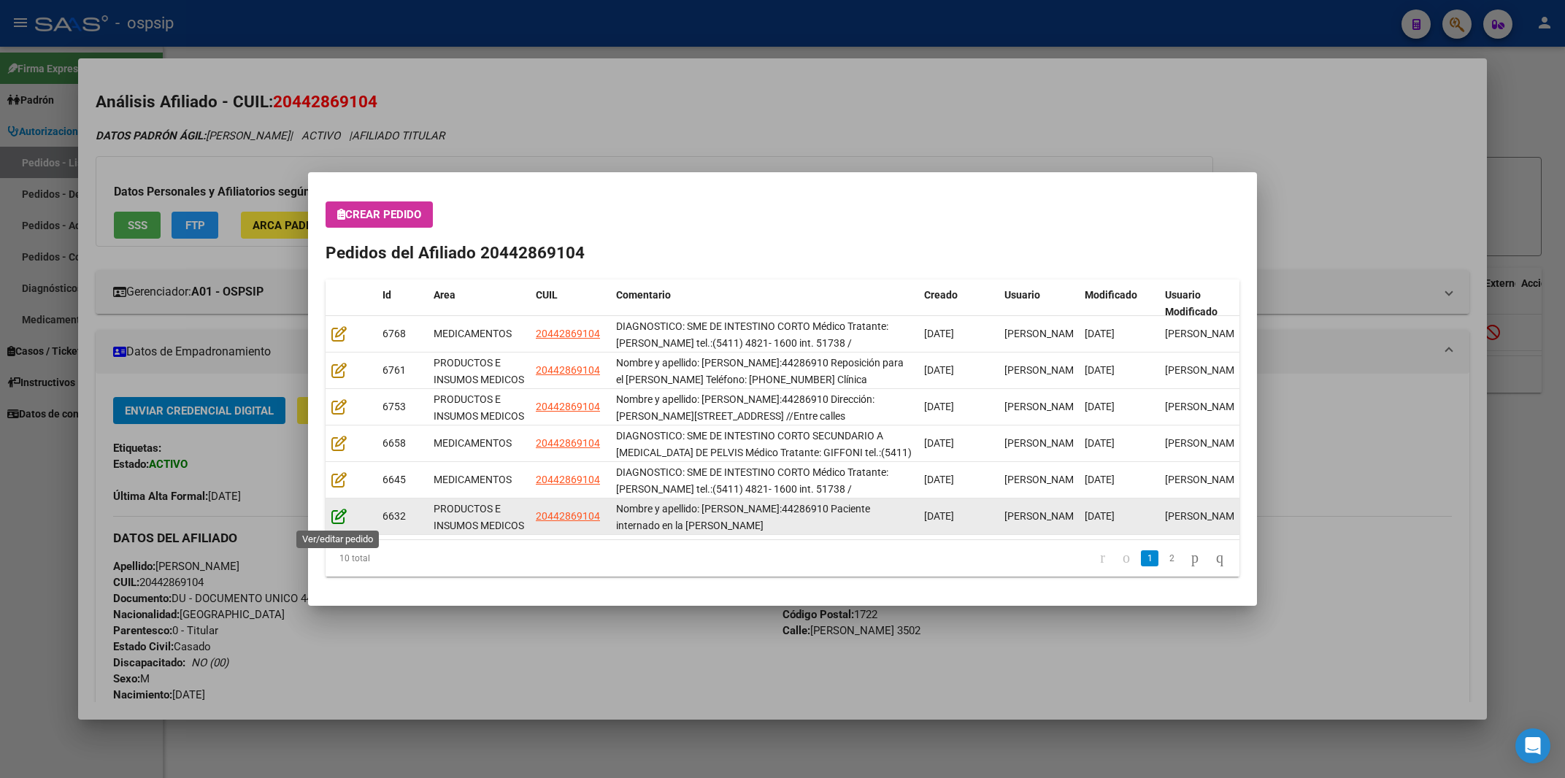
click at [334, 518] on icon at bounding box center [338, 516] width 15 height 16
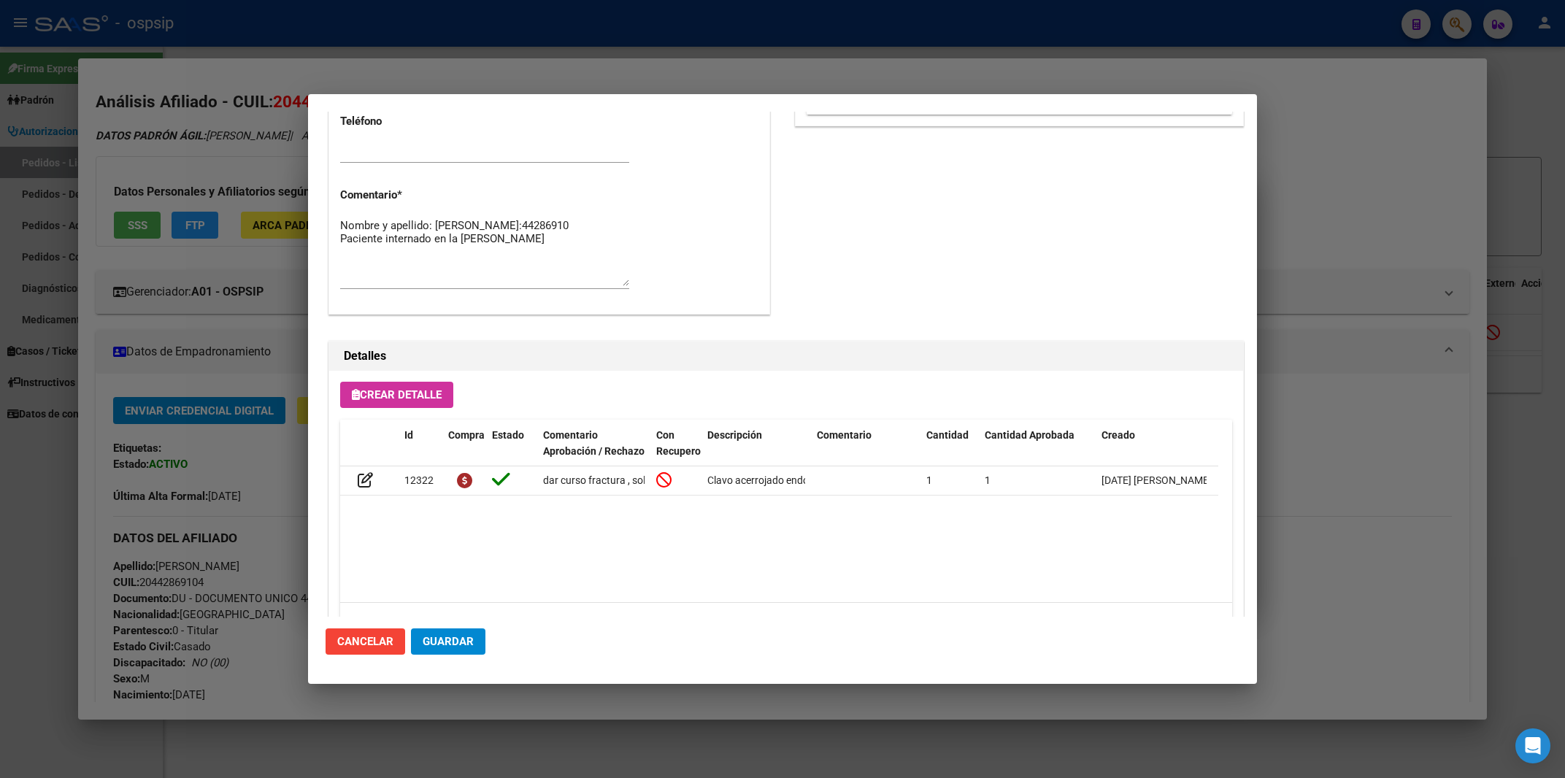
scroll to position [1112, 0]
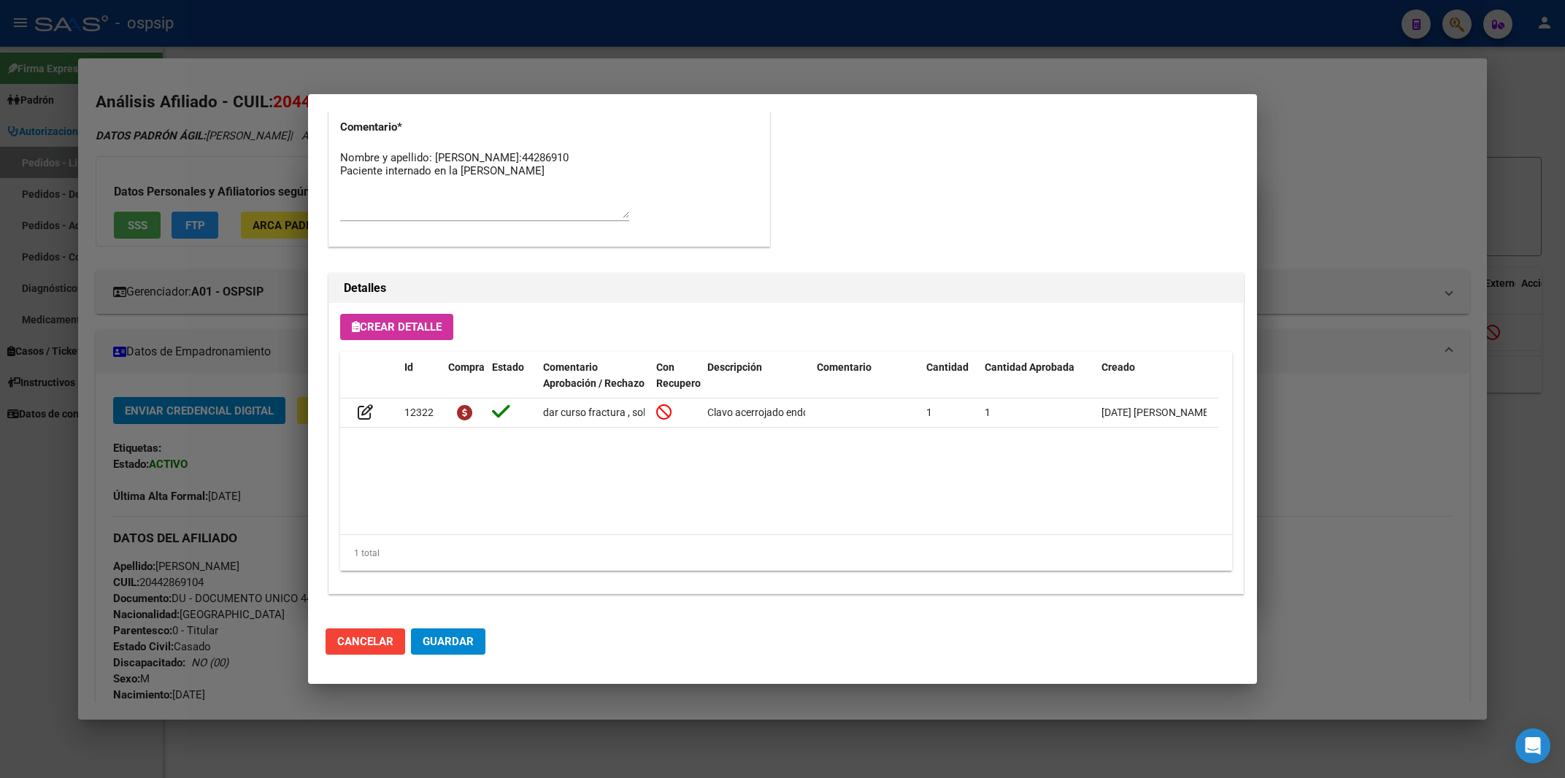
click at [1374, 466] on div at bounding box center [782, 389] width 1565 height 778
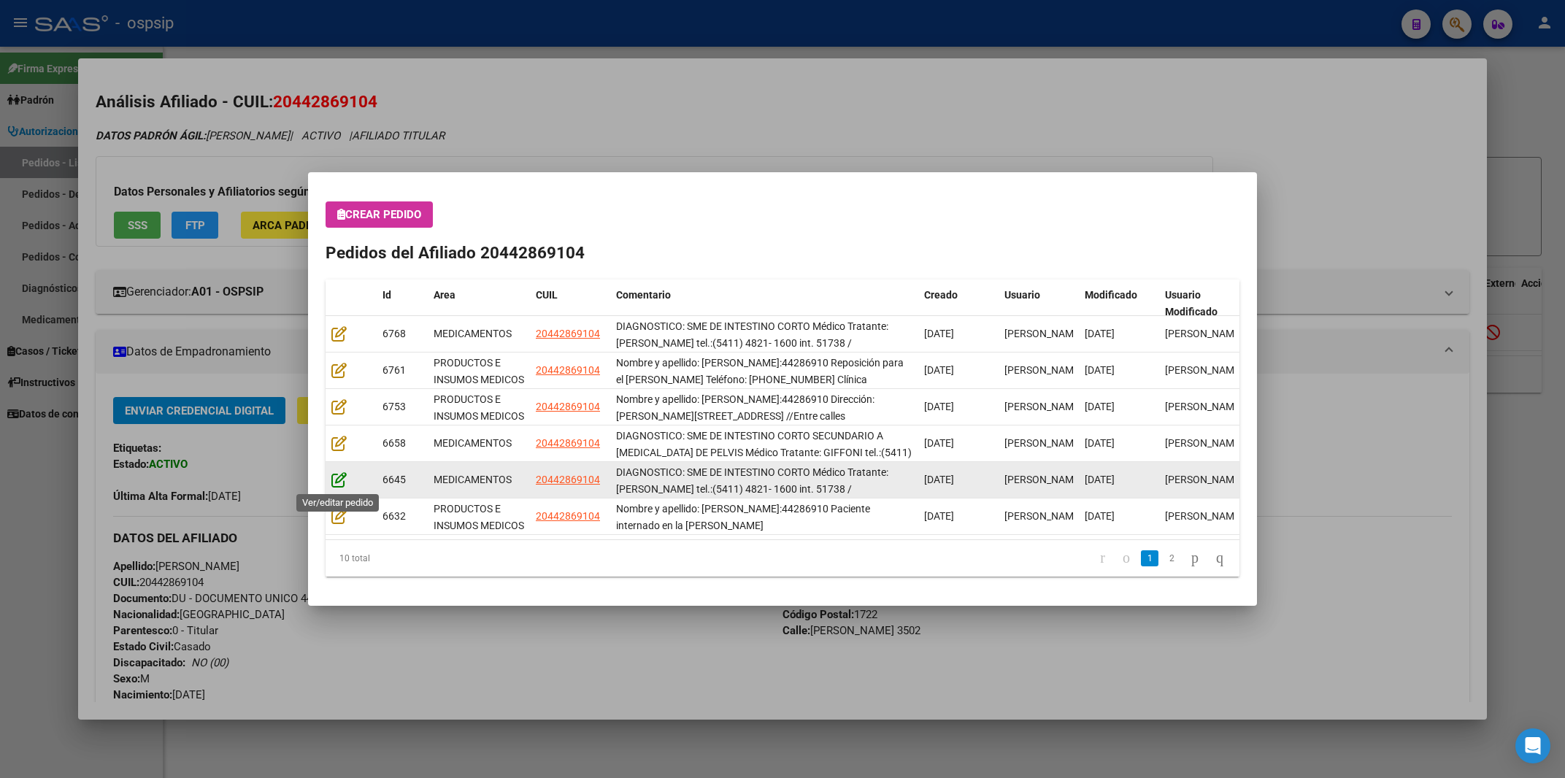
click at [335, 481] on icon at bounding box center [338, 480] width 15 height 16
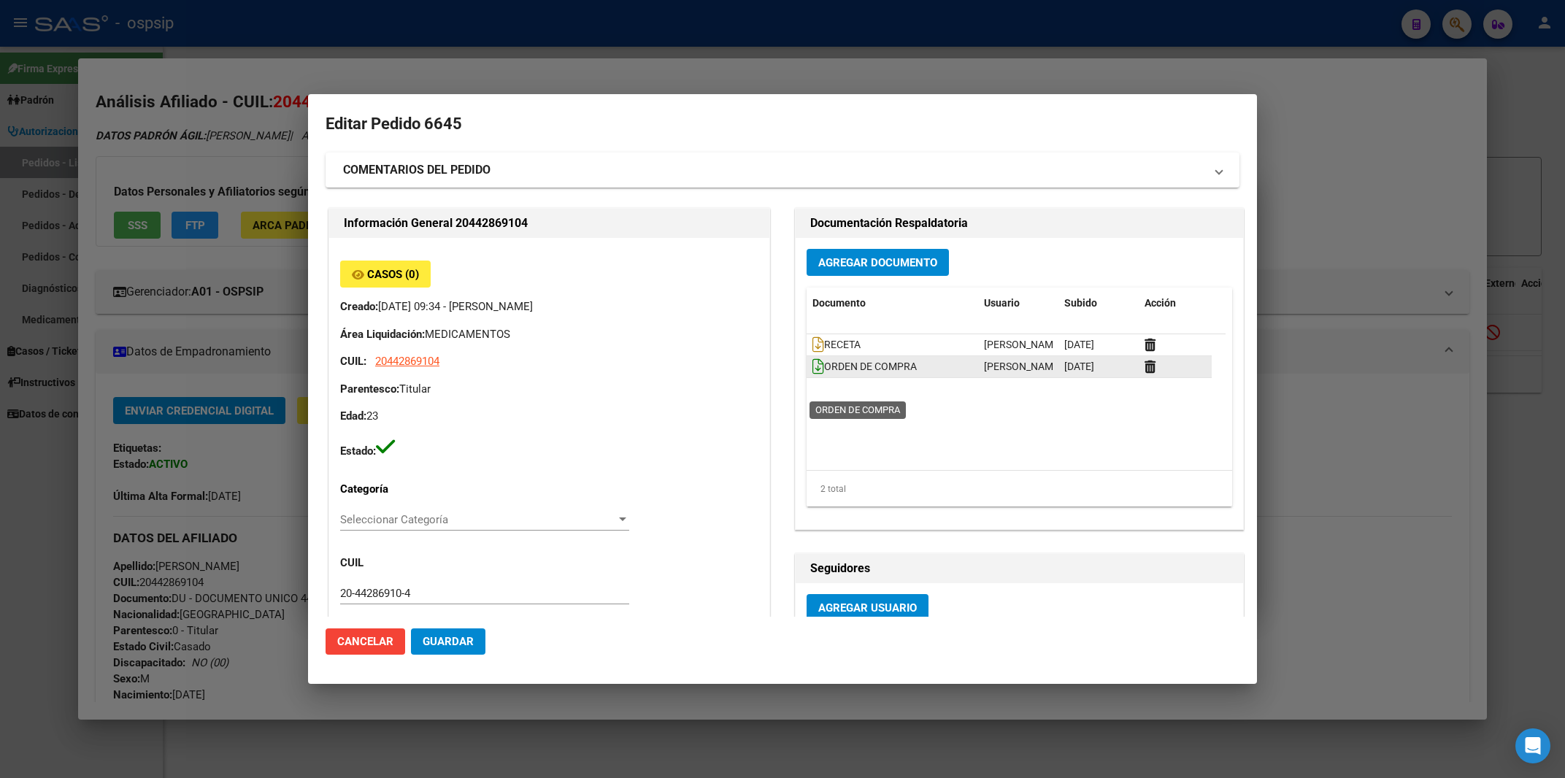
click at [812, 374] on icon at bounding box center [818, 366] width 12 height 16
